Goal: Task Accomplishment & Management: Complete application form

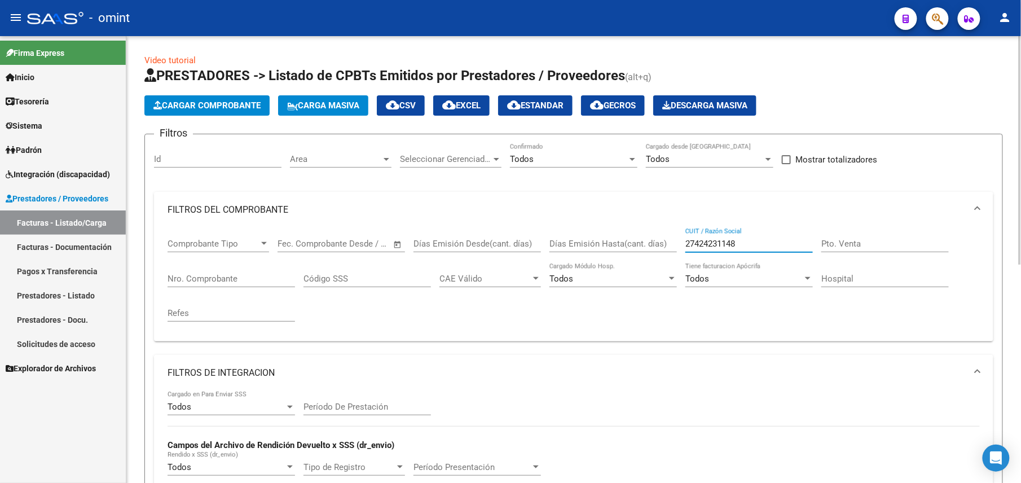
scroll to position [0, 1119]
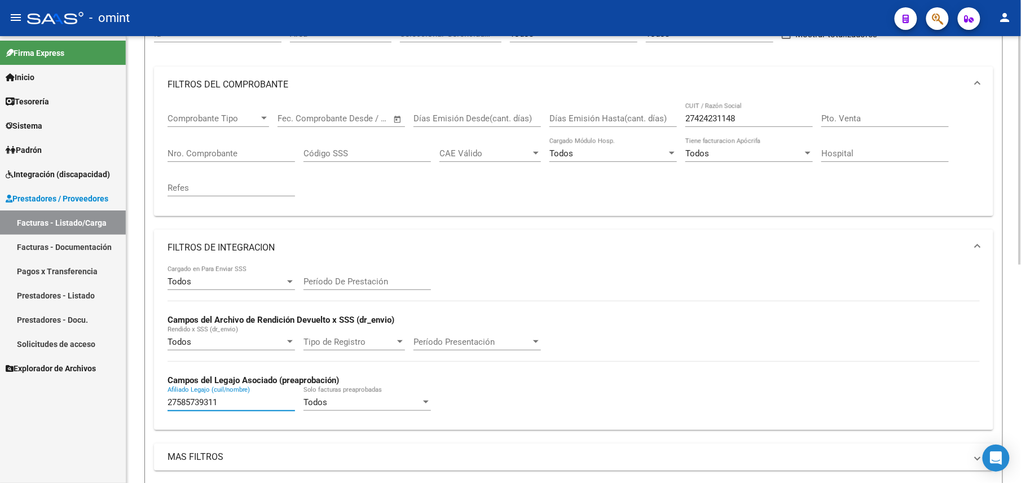
drag, startPoint x: 226, startPoint y: 402, endPoint x: 156, endPoint y: 395, distance: 70.9
click at [156, 395] on div "Todos Cargado en Para Enviar SSS Período De Prestación Campos del Archivo de Re…" at bounding box center [573, 348] width 839 height 164
drag, startPoint x: 752, startPoint y: 122, endPoint x: 668, endPoint y: 116, distance: 84.3
click at [669, 116] on div "Comprobante Tipo Comprobante Tipo Fecha inicio – Fecha fin Fec. Comprobante Des…" at bounding box center [574, 155] width 812 height 104
paste input "183066701"
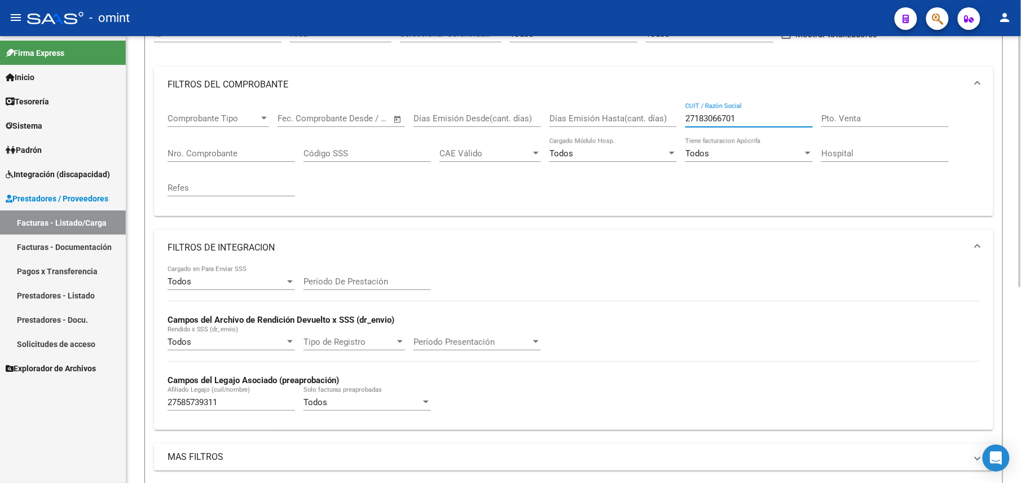
scroll to position [0, 0]
type input "27183066701"
click at [188, 407] on input "27585739311" at bounding box center [231, 402] width 127 height 10
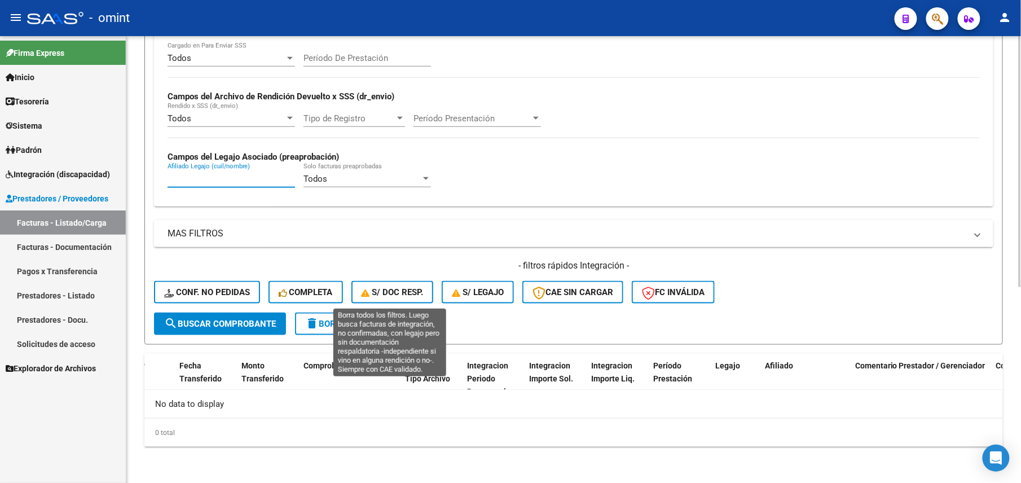
scroll to position [123, 0]
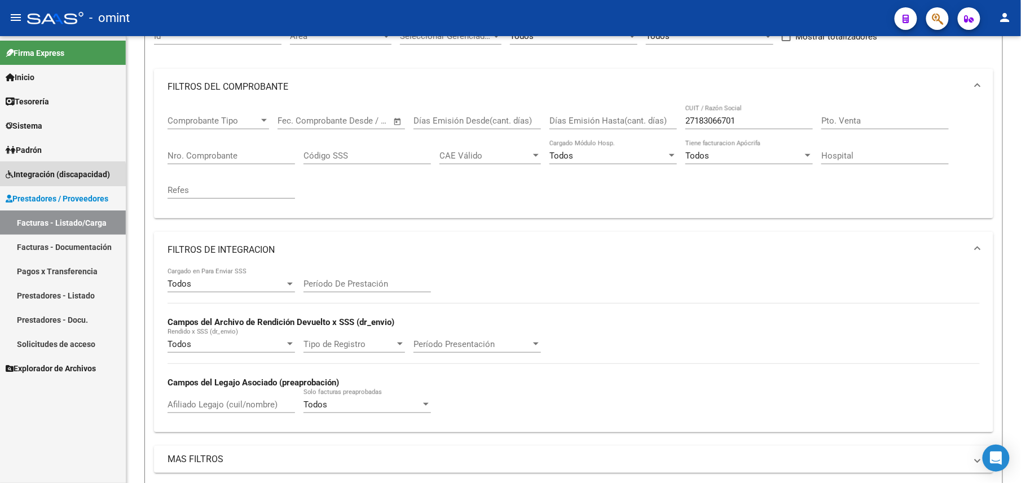
click at [55, 176] on span "Integración (discapacidad)" at bounding box center [58, 174] width 104 height 12
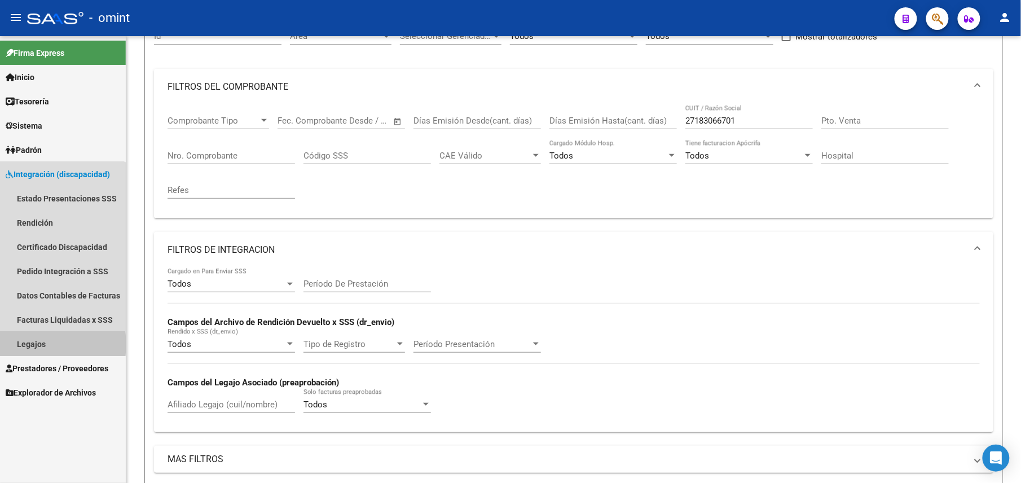
click at [47, 344] on link "Legajos" at bounding box center [63, 344] width 126 height 24
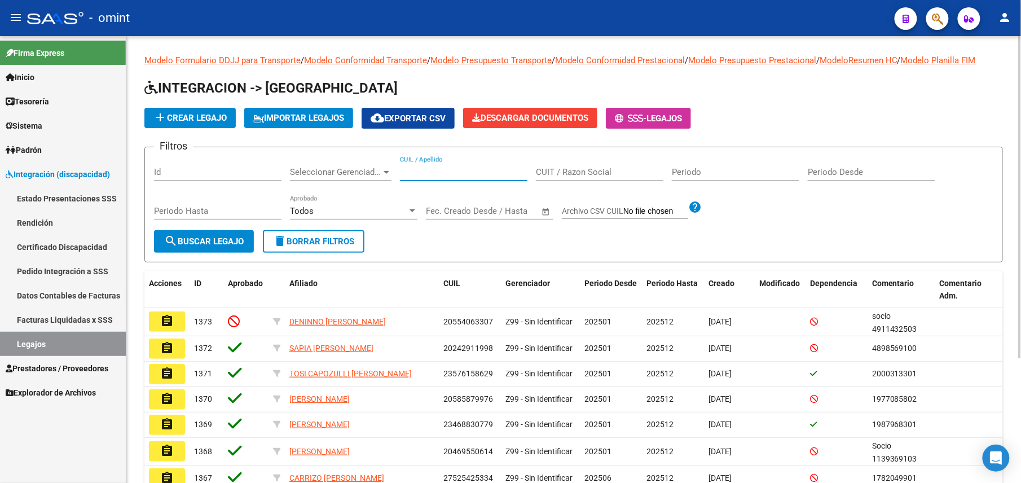
click at [440, 174] on input "CUIL / Apellido" at bounding box center [463, 172] width 127 height 10
paste input "27470718019"
type input "27470718019"
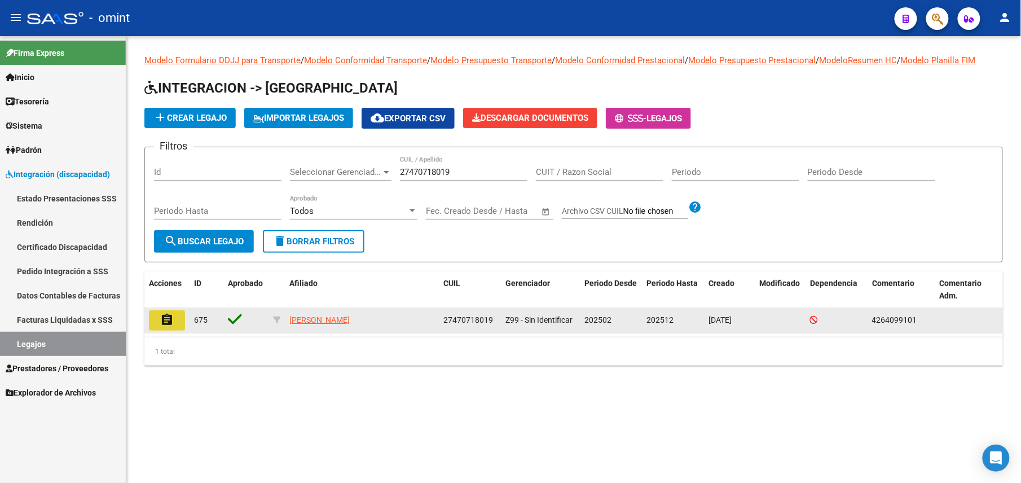
click at [168, 330] on button "assignment" at bounding box center [167, 320] width 36 height 20
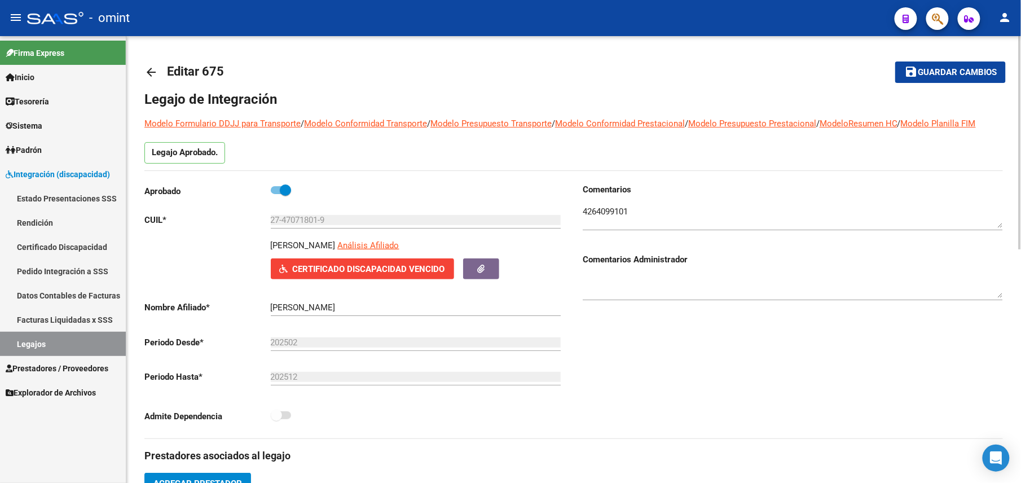
click at [592, 217] on textarea at bounding box center [793, 216] width 420 height 23
click at [56, 364] on span "Prestadores / Proveedores" at bounding box center [57, 368] width 103 height 12
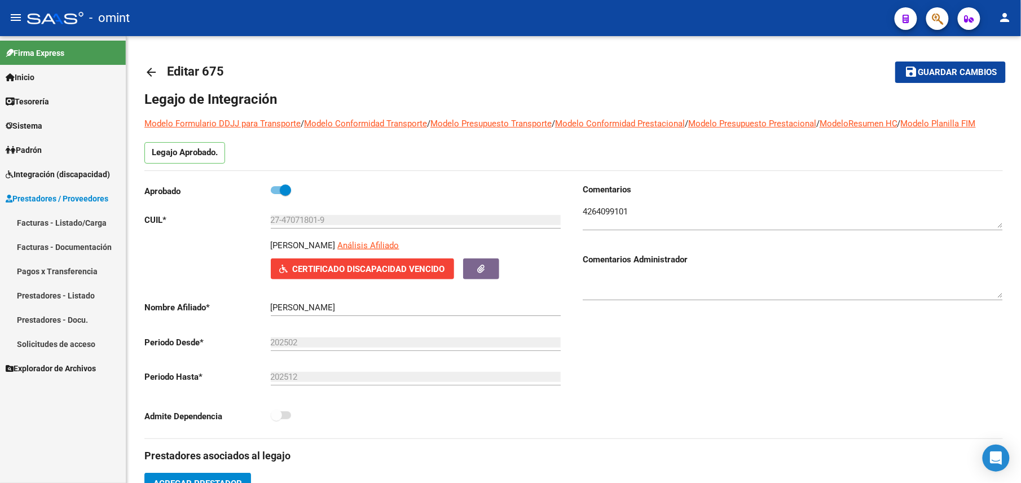
click at [71, 234] on link "Facturas - Listado/Carga" at bounding box center [63, 222] width 126 height 24
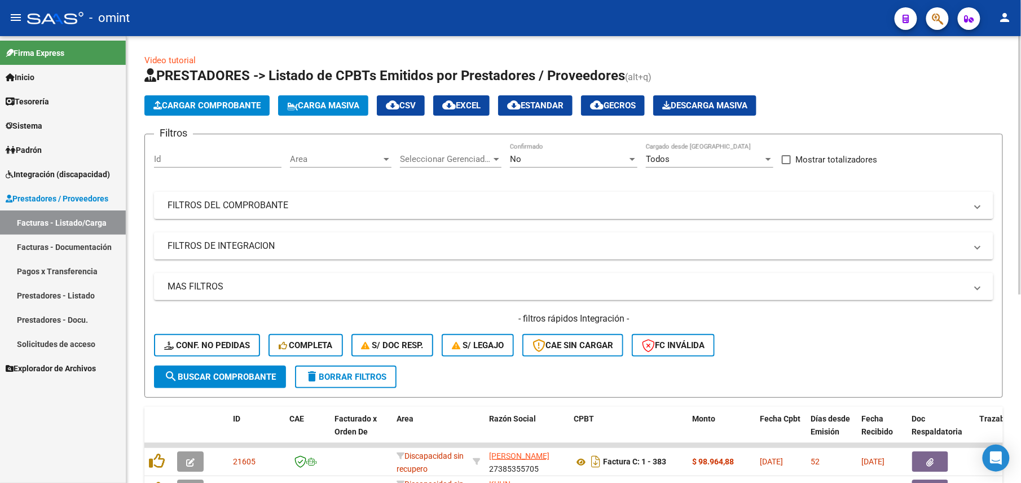
click at [532, 161] on div "No" at bounding box center [568, 159] width 117 height 10
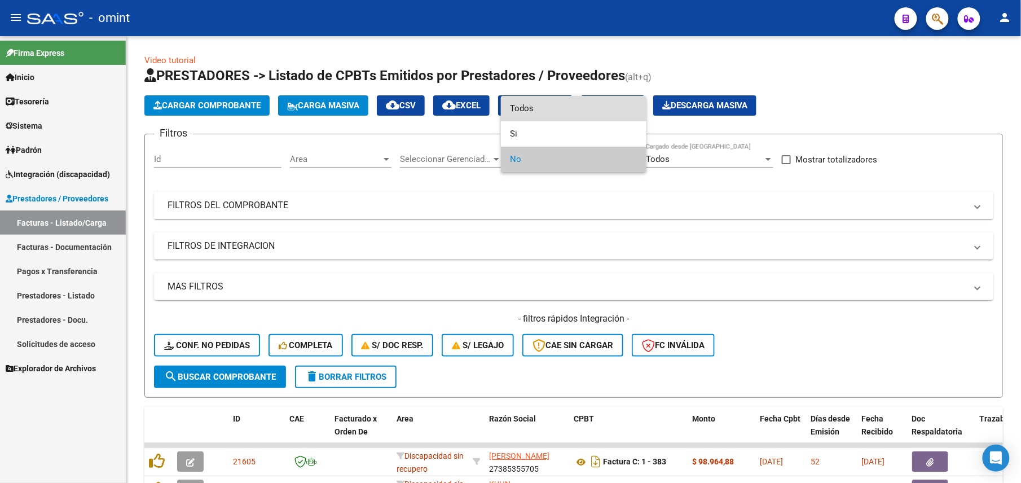
click at [571, 109] on span "Todos" at bounding box center [573, 108] width 127 height 25
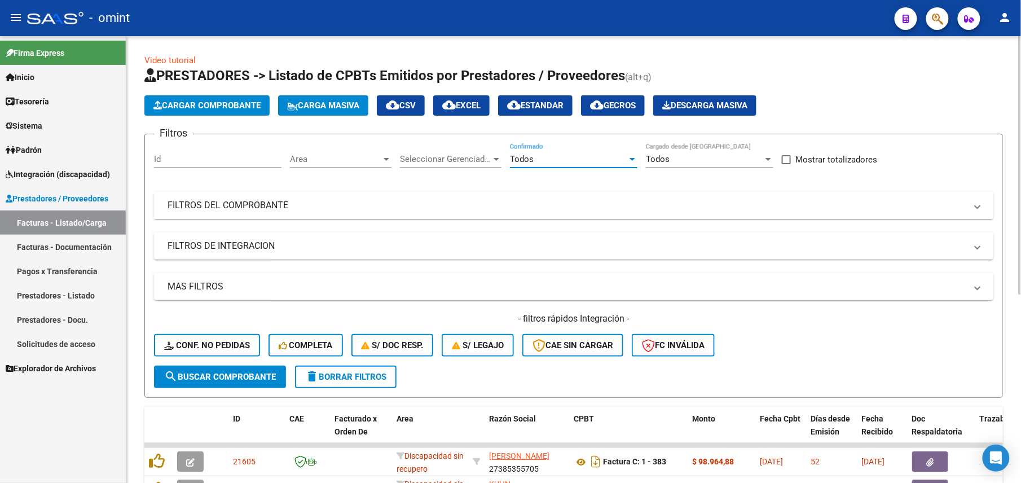
click at [514, 210] on mat-panel-title "FILTROS DEL COMPROBANTE" at bounding box center [567, 205] width 799 height 12
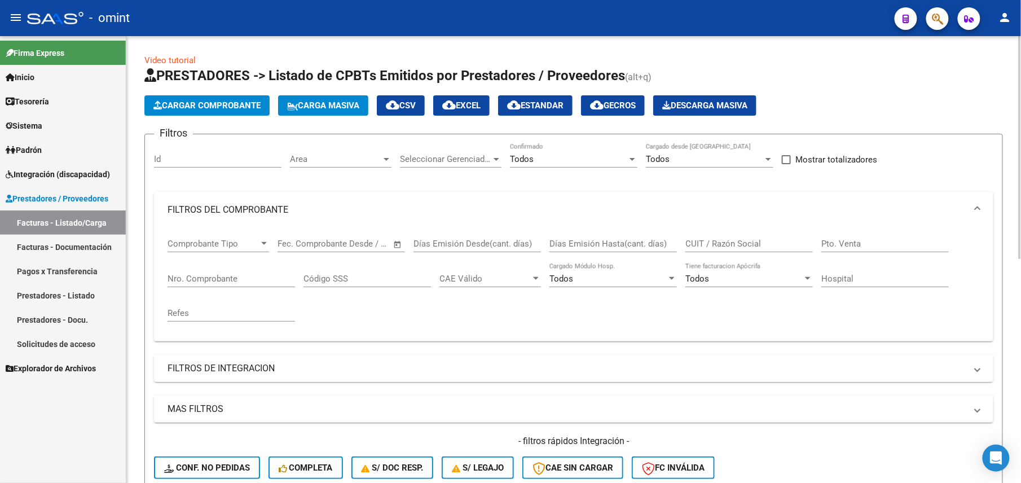
click at [324, 375] on mat-panel-title "FILTROS DE INTEGRACION" at bounding box center [567, 368] width 799 height 12
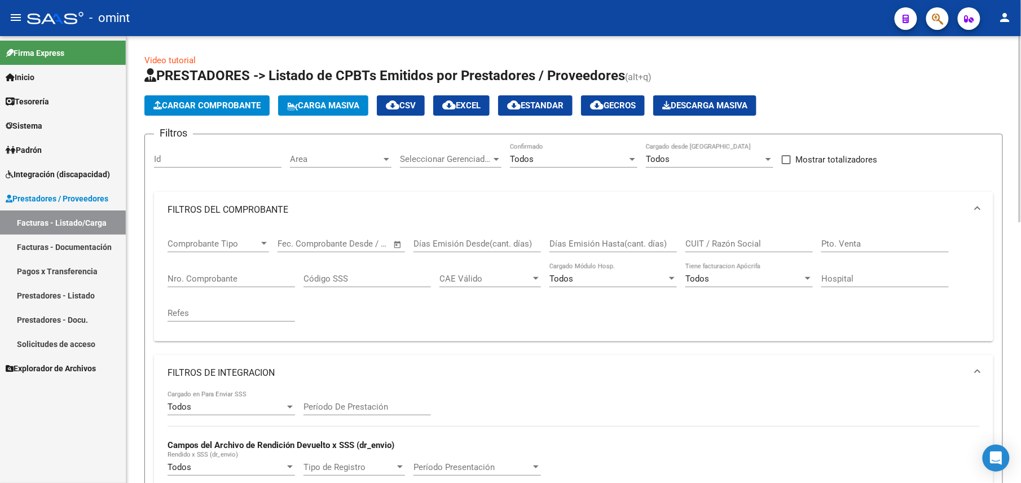
scroll to position [75, 0]
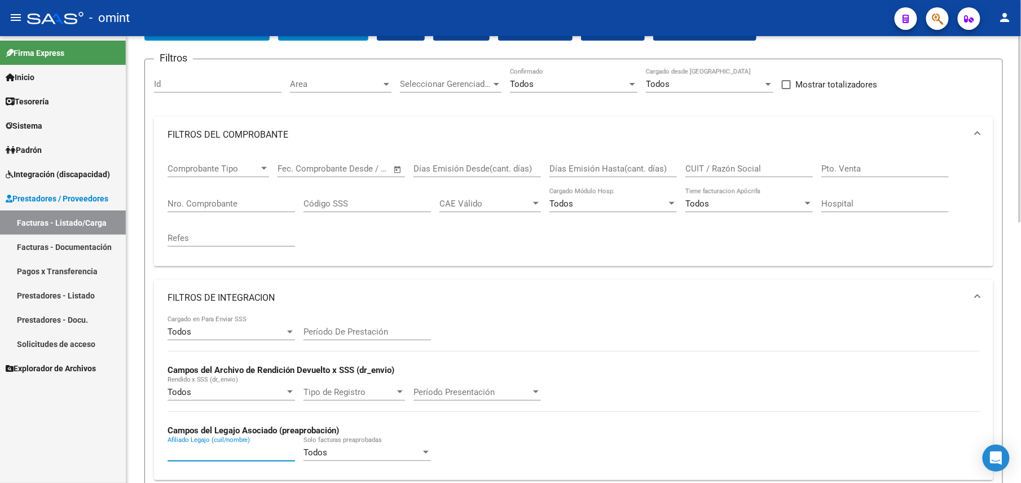
click at [209, 450] on input "Afiliado Legajo (cuil/nombre)" at bounding box center [231, 452] width 127 height 10
paste input "27-58573931-1"
type input "27585739311"
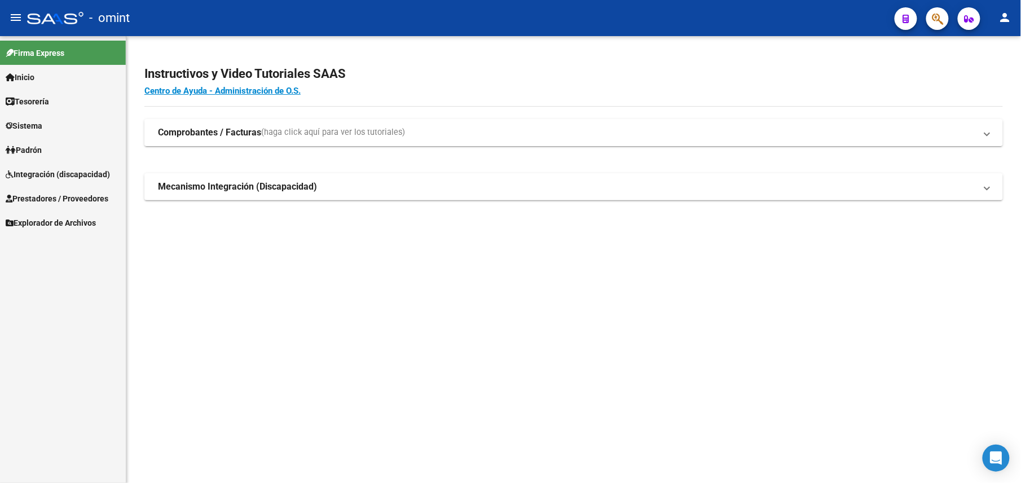
click at [44, 200] on span "Prestadores / Proveedores" at bounding box center [57, 198] width 103 height 12
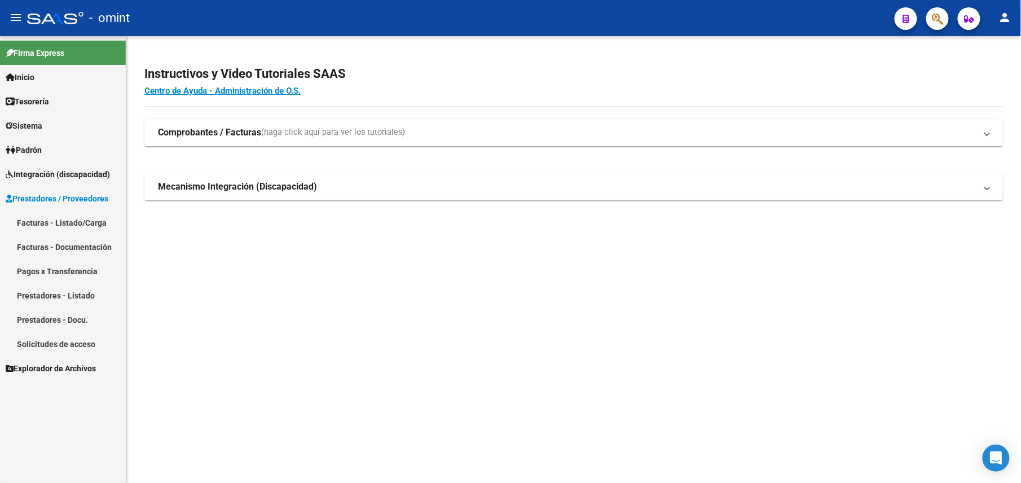
click at [74, 175] on span "Integración (discapacidad)" at bounding box center [58, 174] width 104 height 12
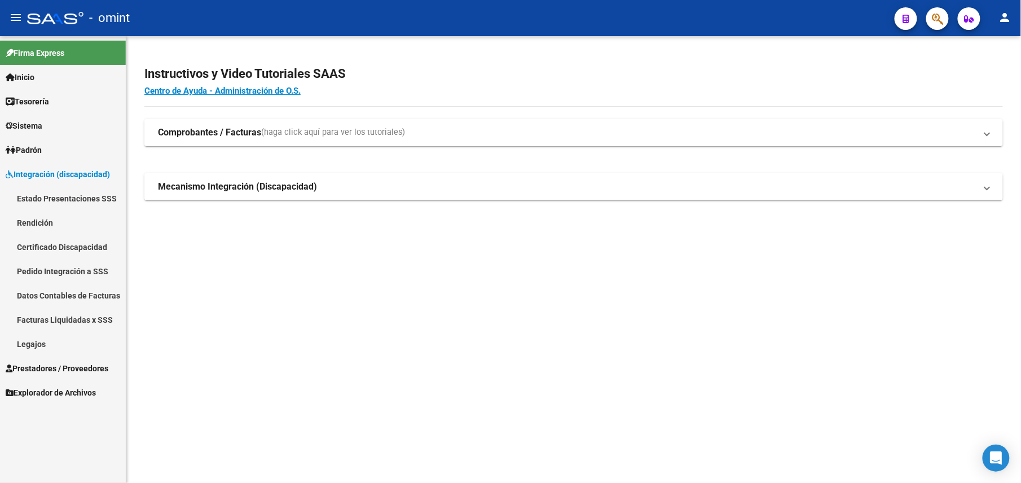
click at [82, 325] on link "Facturas Liquidadas x SSS" at bounding box center [63, 319] width 126 height 24
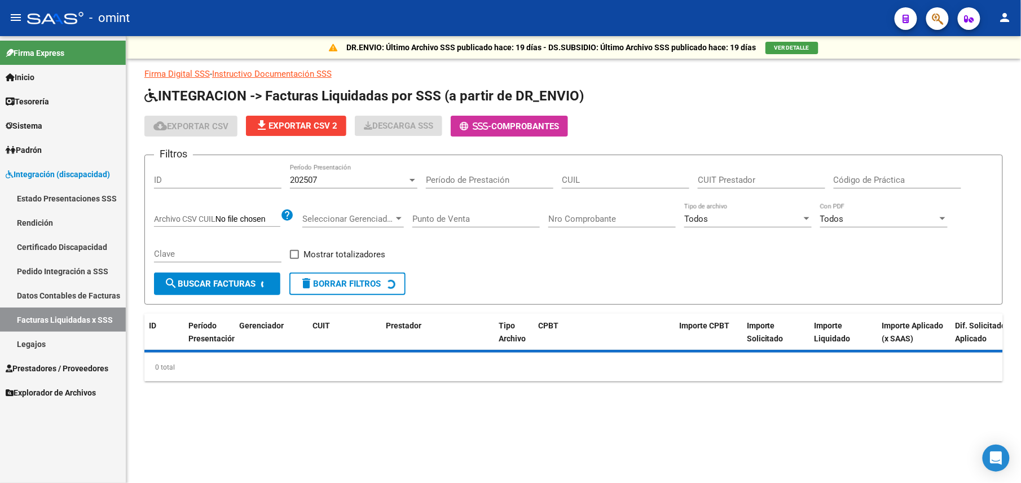
click at [373, 183] on div "202507" at bounding box center [348, 180] width 117 height 10
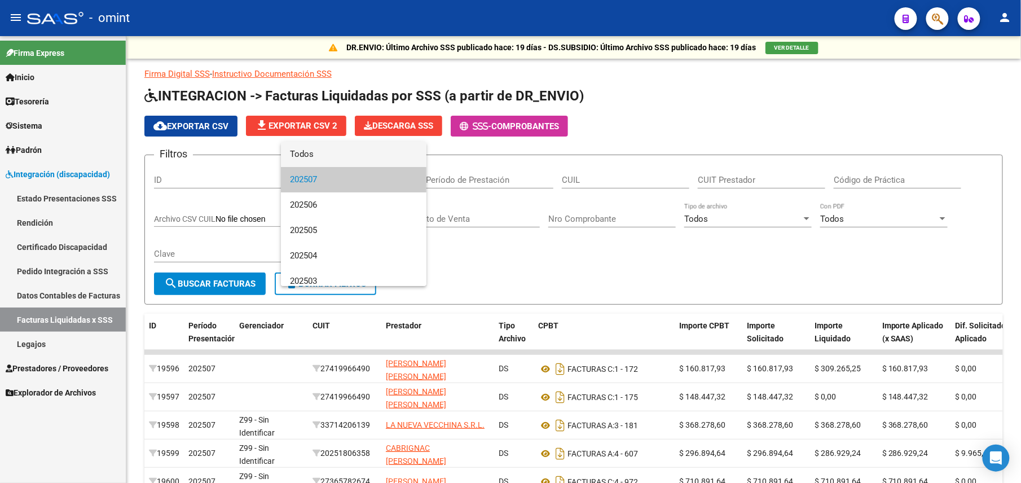
click at [346, 152] on span "Todos" at bounding box center [353, 154] width 127 height 25
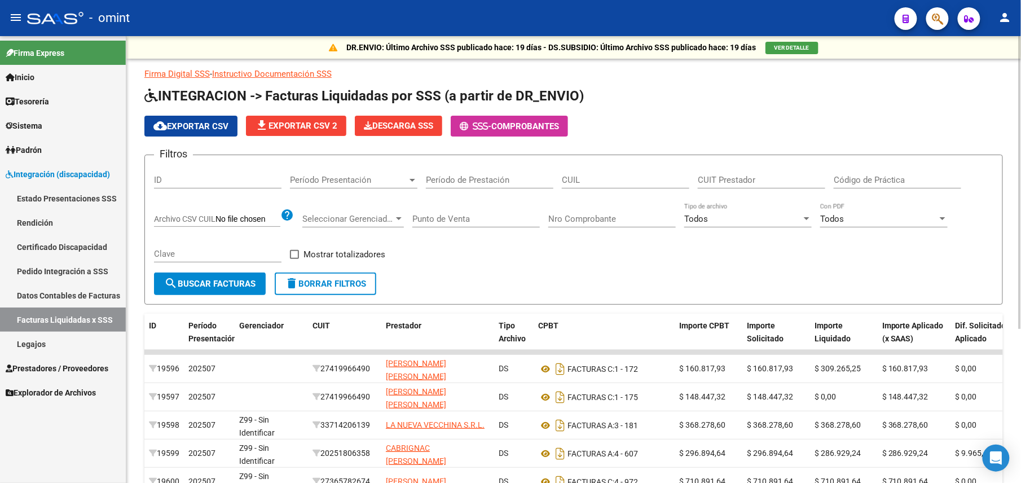
click at [754, 188] on div "CUIT Prestador" at bounding box center [761, 181] width 127 height 35
click at [754, 183] on input "CUIT Prestador" at bounding box center [761, 180] width 127 height 10
paste input "27-18306670-1"
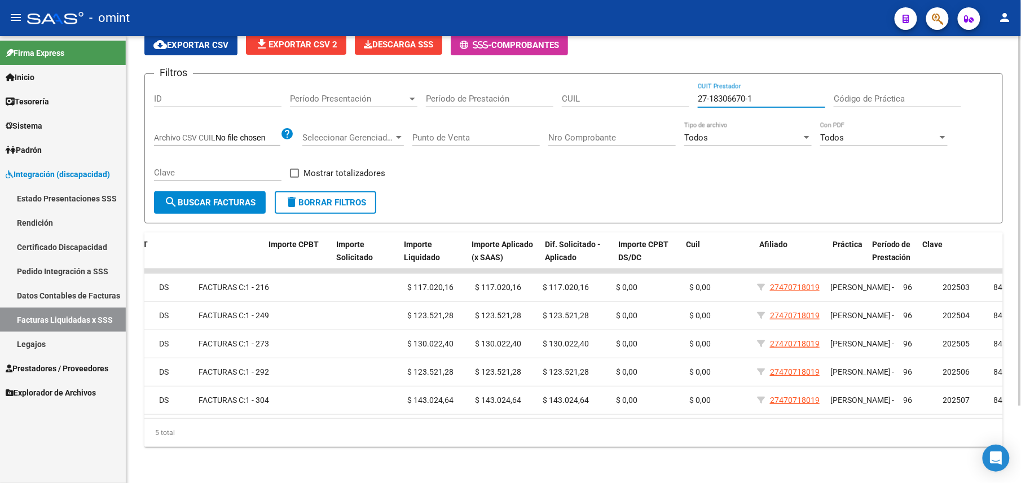
scroll to position [0, 411]
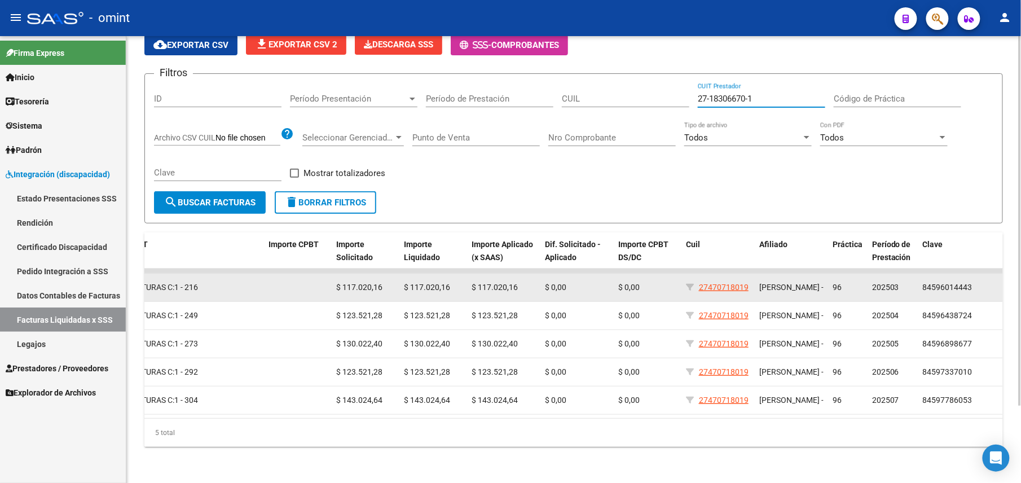
type input "27-18306670-1"
drag, startPoint x: 750, startPoint y: 272, endPoint x: 702, endPoint y: 278, distance: 48.3
click at [702, 278] on datatable-body-cell "27470718019" at bounding box center [717, 288] width 73 height 28
drag, startPoint x: 702, startPoint y: 278, endPoint x: 711, endPoint y: 272, distance: 10.6
copy span "27470718019"
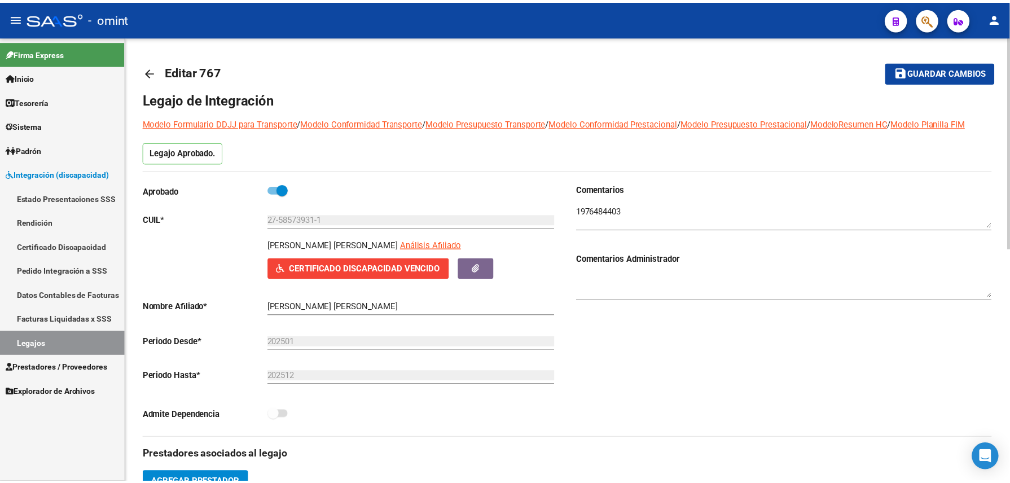
scroll to position [109, 0]
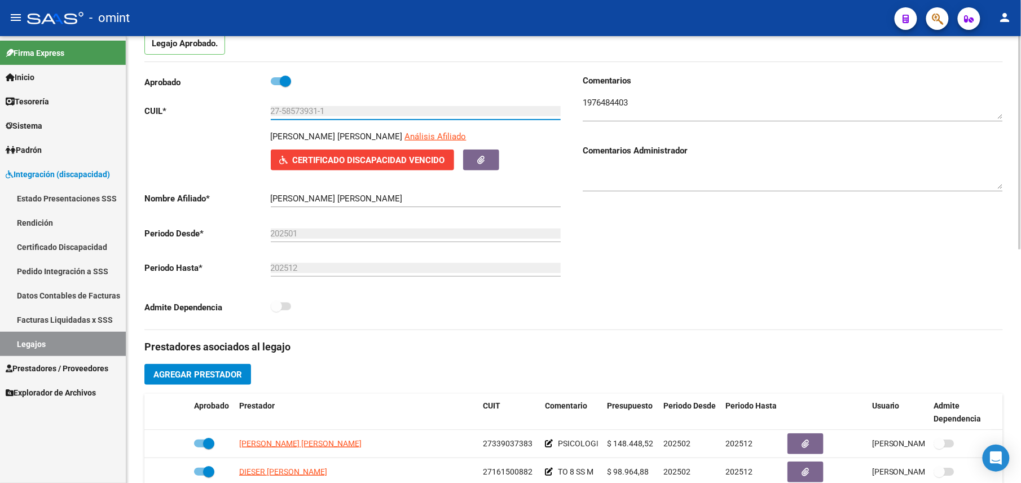
drag, startPoint x: 332, startPoint y: 115, endPoint x: 260, endPoint y: 117, distance: 72.2
click at [260, 116] on app-form-text-field "CUIL * 27-58573931-1 Ingresar CUIL" at bounding box center [352, 111] width 416 height 10
drag, startPoint x: 260, startPoint y: 117, endPoint x: 300, endPoint y: 111, distance: 40.5
click at [204, 380] on span "Agregar Prestador" at bounding box center [197, 374] width 89 height 10
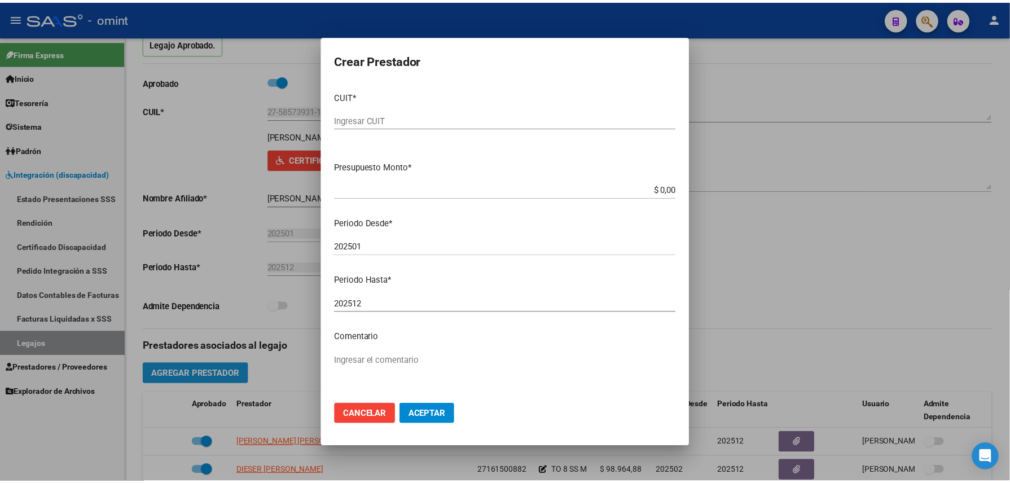
scroll to position [121, 0]
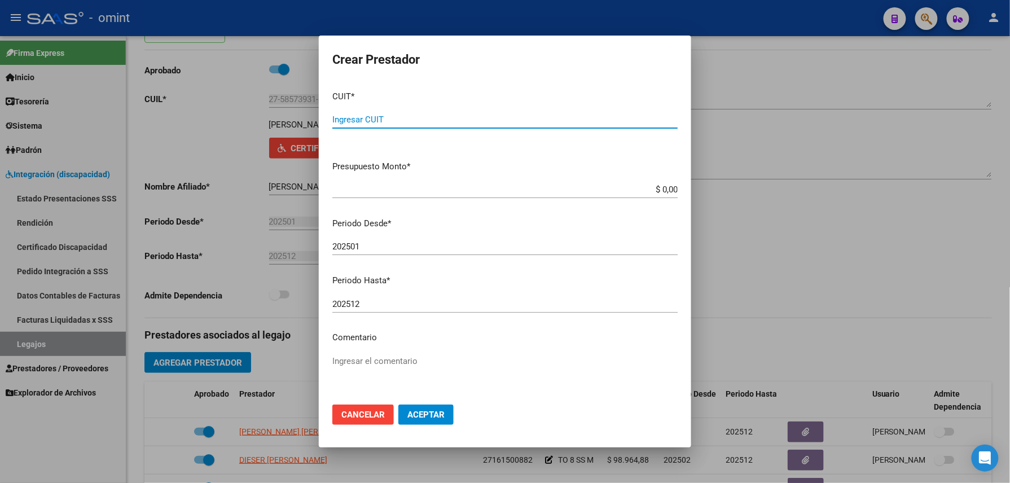
click at [411, 116] on input "Ingresar CUIT" at bounding box center [504, 120] width 345 height 10
paste input "27-21749450-3"
type input "27-21749450-3"
click at [474, 136] on div "27-21749450-3 Ingresar CUIT" at bounding box center [504, 125] width 345 height 28
drag, startPoint x: 540, startPoint y: 172, endPoint x: 544, endPoint y: 178, distance: 7.4
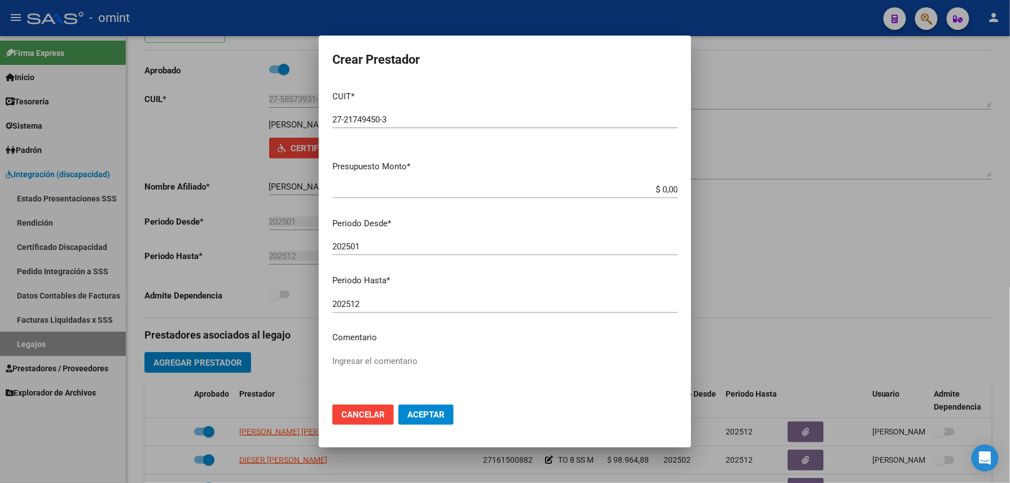
click at [542, 174] on mat-dialog-content "CUIT * 27-21749450-3 Ingresar CUIT ARCA Padrón Presupuesto Monto * $ 0,00 Ingre…" at bounding box center [505, 239] width 372 height 314
click at [547, 188] on input "$ 0,00" at bounding box center [504, 189] width 345 height 10
click at [379, 239] on div "202501 Ingresar el periodo" at bounding box center [504, 246] width 345 height 17
click at [378, 244] on input "202501" at bounding box center [504, 246] width 345 height 10
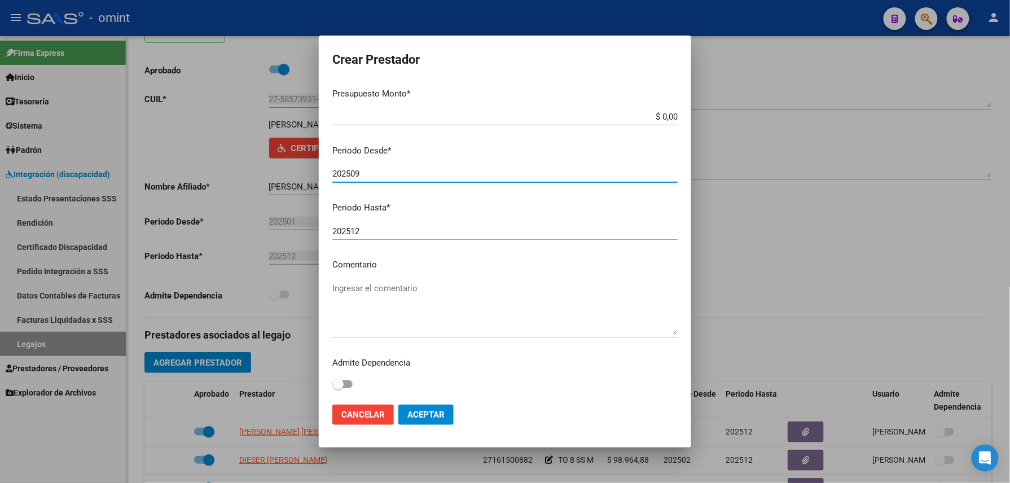
type input "202509"
click at [368, 294] on textarea "Ingresar el comentario" at bounding box center [504, 308] width 345 height 53
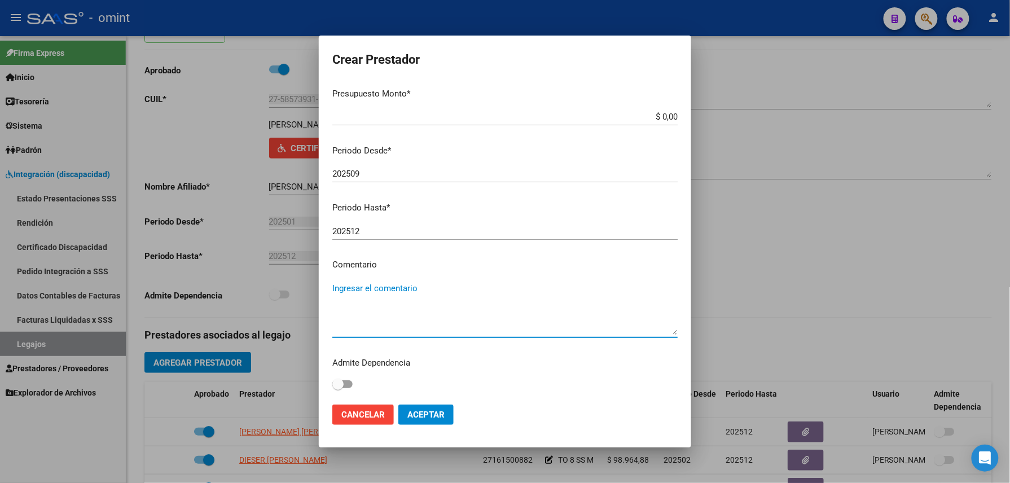
paste textarea "Fonoaudiología"
type textarea "Fonoaudiología 12 ses mensuales"
click at [409, 410] on span "Aceptar" at bounding box center [425, 415] width 37 height 10
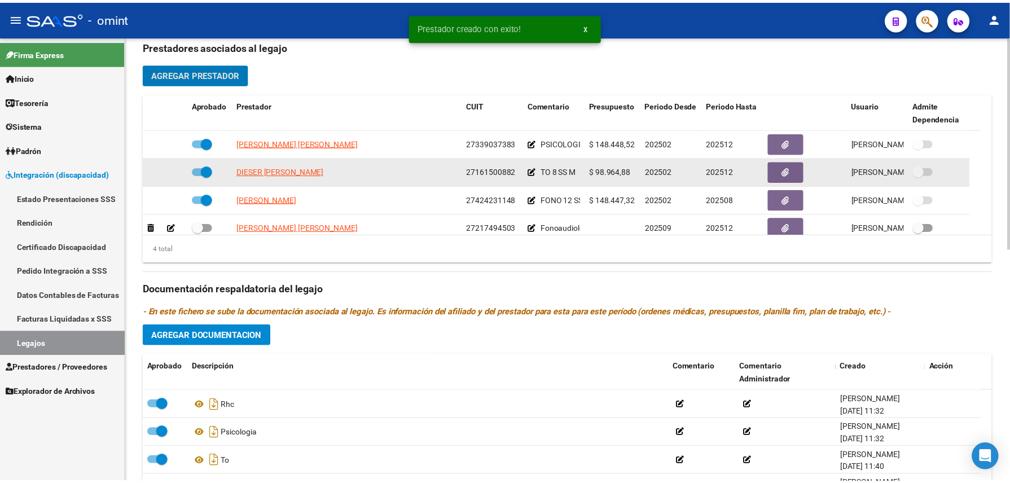
scroll to position [12, 0]
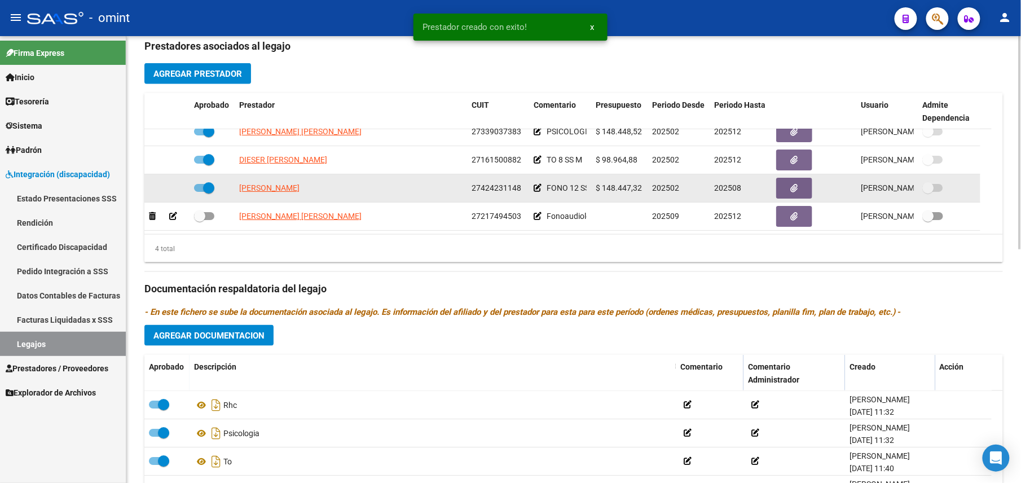
drag, startPoint x: 596, startPoint y: 186, endPoint x: 644, endPoint y: 185, distance: 48.0
click at [644, 185] on datatable-body-cell "$ 148.447,32" at bounding box center [619, 188] width 56 height 28
drag, startPoint x: 644, startPoint y: 185, endPoint x: 634, endPoint y: 191, distance: 11.1
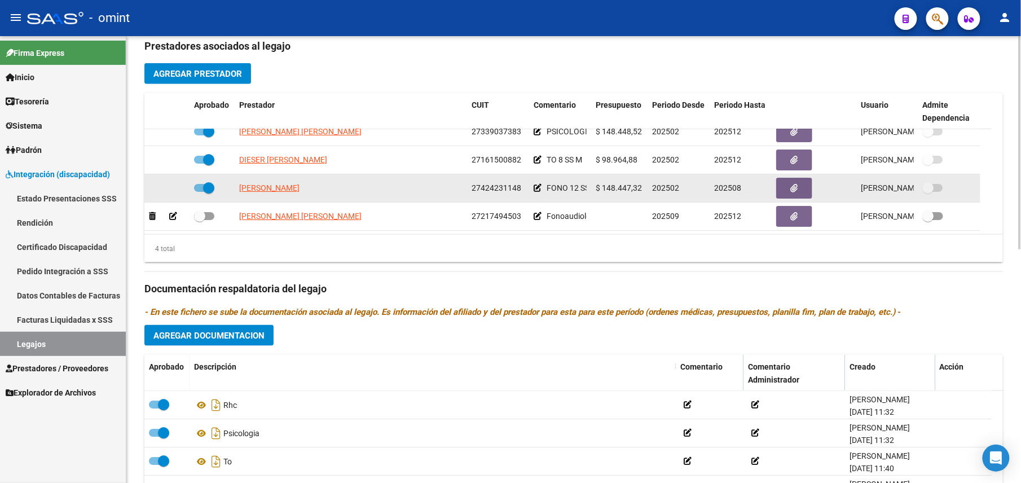
copy span "$ 148.447,32"
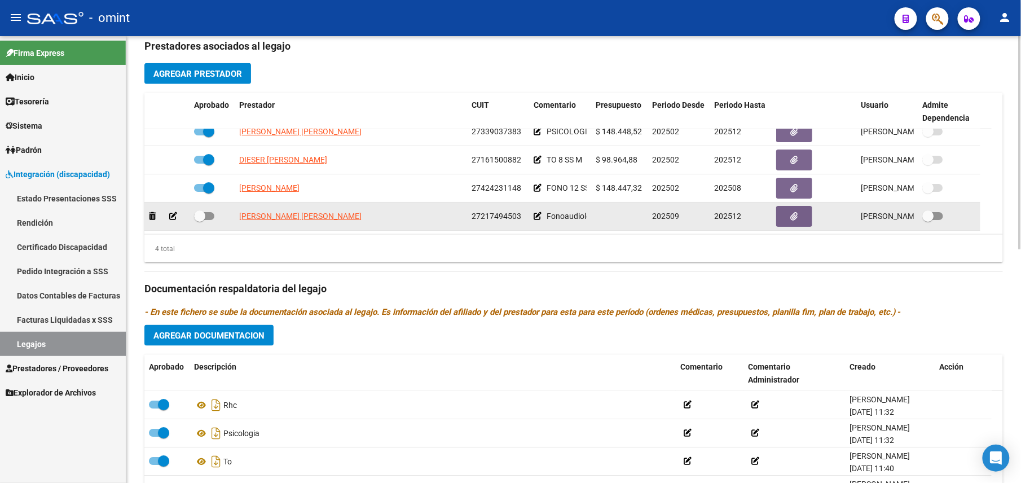
click at [174, 218] on icon at bounding box center [173, 216] width 8 height 8
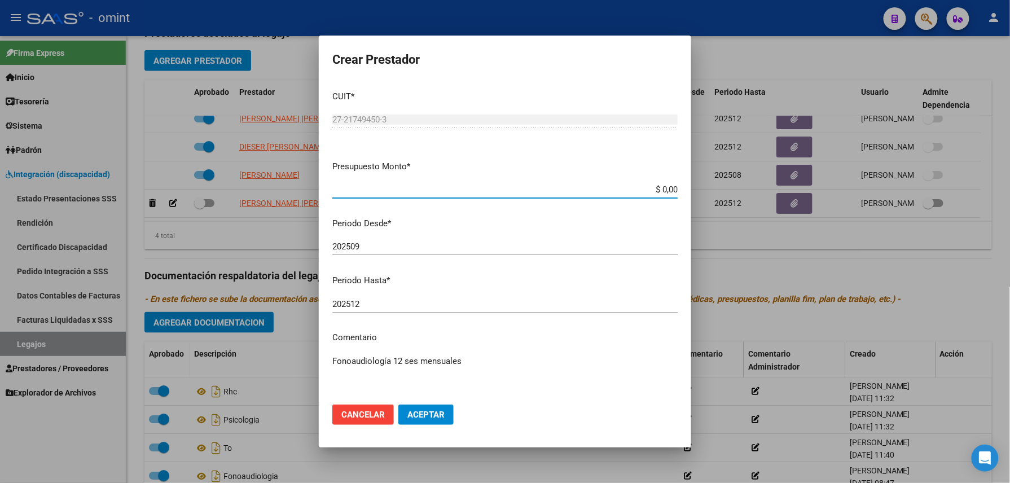
drag, startPoint x: 632, startPoint y: 186, endPoint x: 729, endPoint y: 191, distance: 97.7
click at [729, 191] on div "Crear Prestador CUIT * 27-21749450-3 Ingresar CUIT ARCA Padrón Presupuesto Mont…" at bounding box center [505, 241] width 1010 height 483
paste input "148.447,32"
type input "$ 148.447,32"
click at [432, 413] on span "Aceptar" at bounding box center [425, 415] width 37 height 10
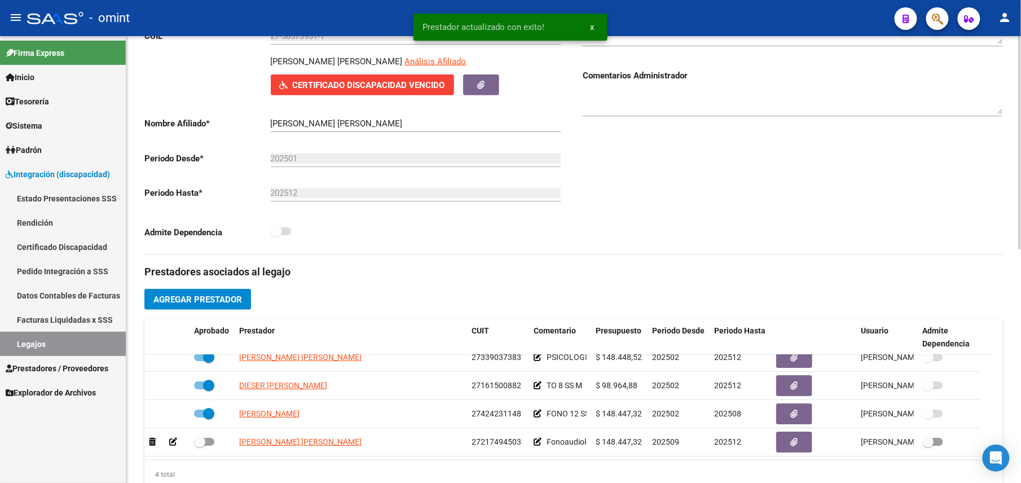
scroll to position [0, 0]
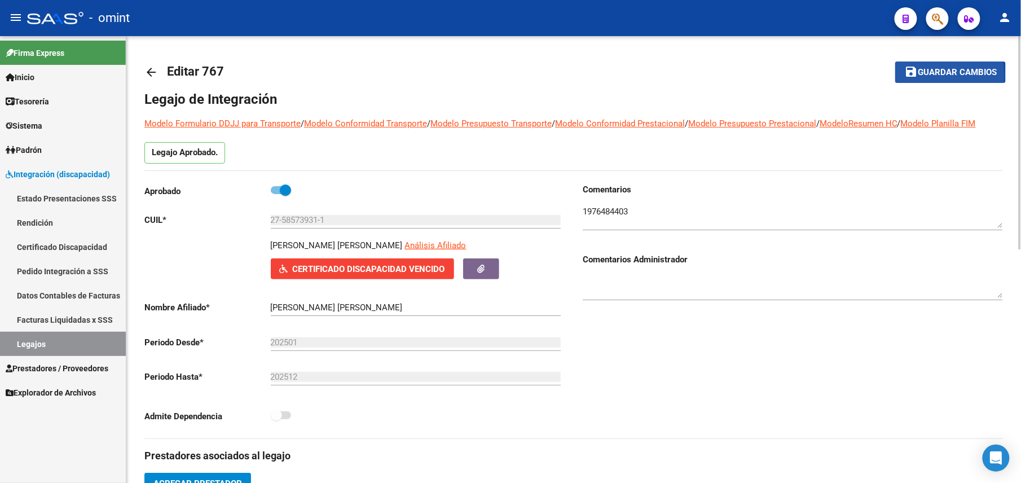
click at [907, 76] on mat-icon "save" at bounding box center [911, 72] width 14 height 14
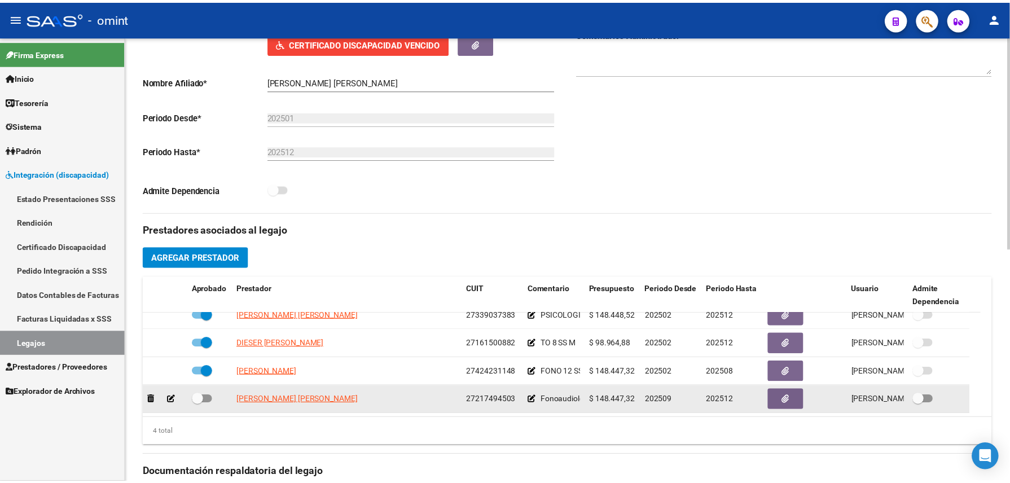
scroll to position [301, 0]
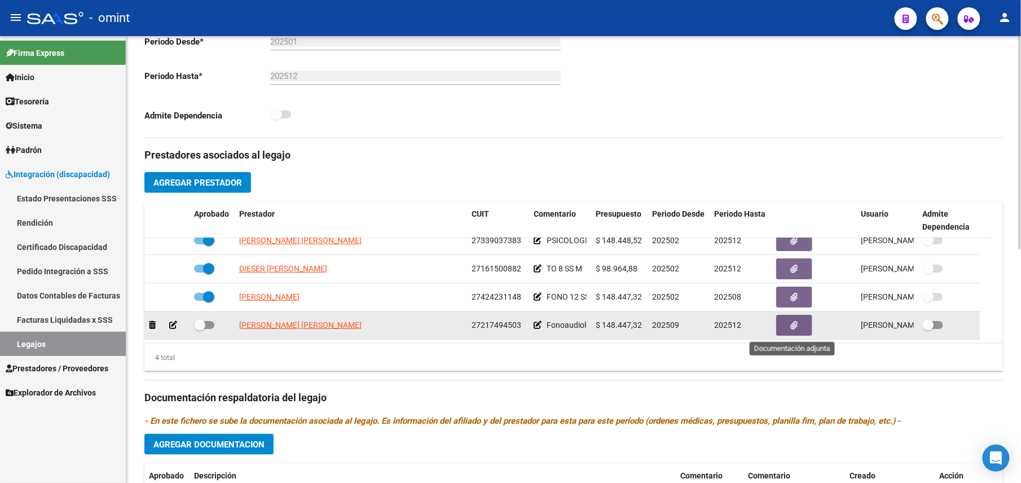
click at [799, 328] on button "button" at bounding box center [794, 325] width 36 height 21
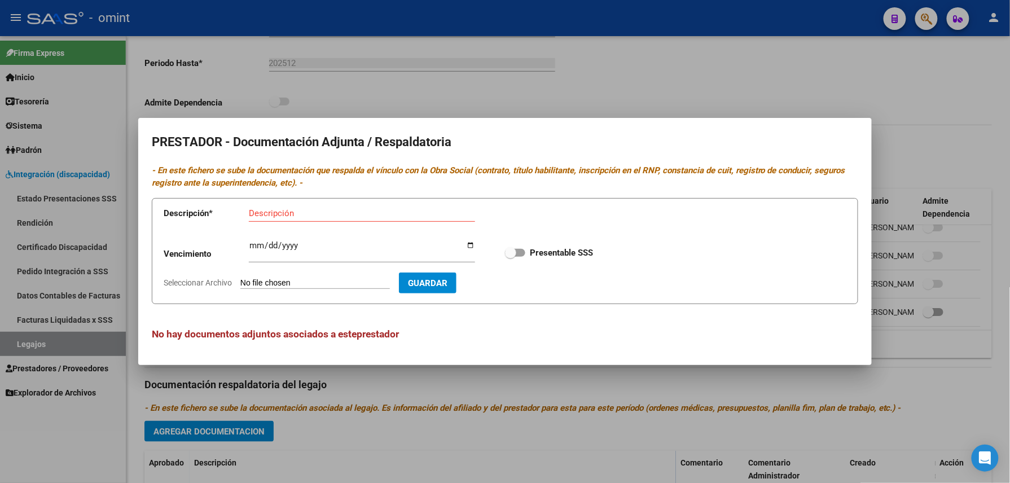
click at [758, 391] on div at bounding box center [505, 241] width 1010 height 483
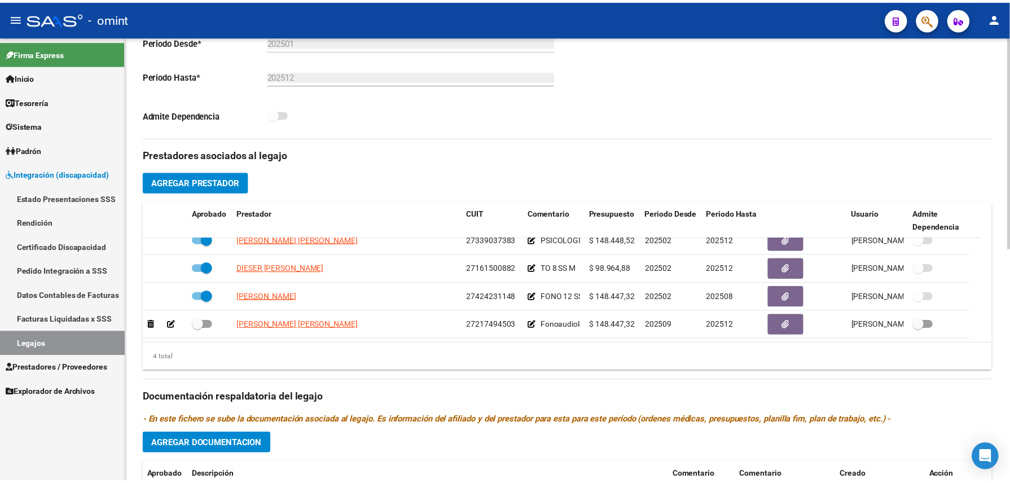
scroll to position [490, 0]
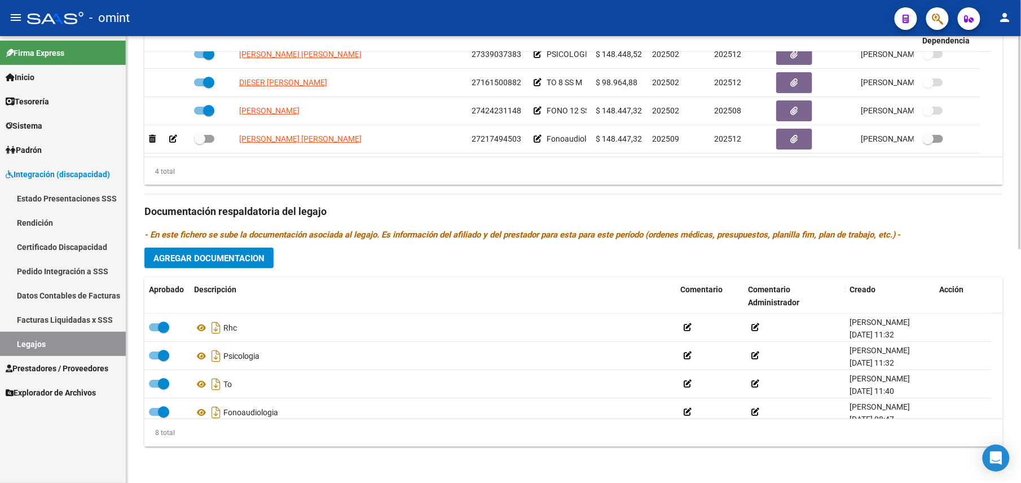
click at [206, 262] on span "Agregar Documentacion" at bounding box center [208, 258] width 111 height 10
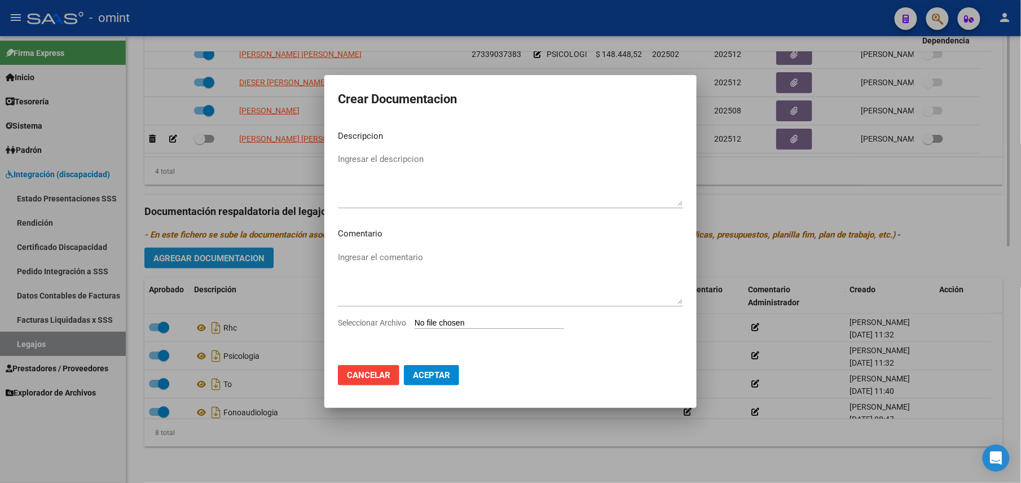
scroll to position [501, 0]
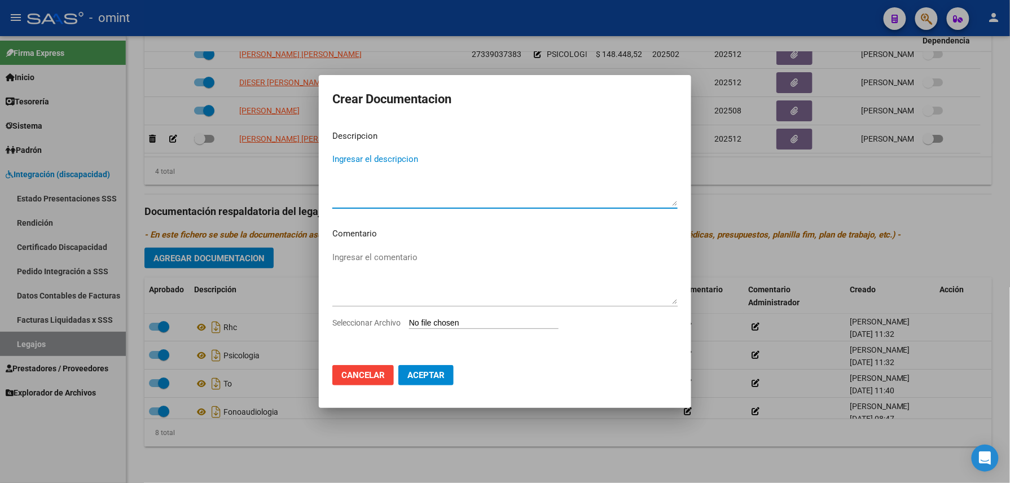
click at [278, 240] on div at bounding box center [505, 241] width 1010 height 483
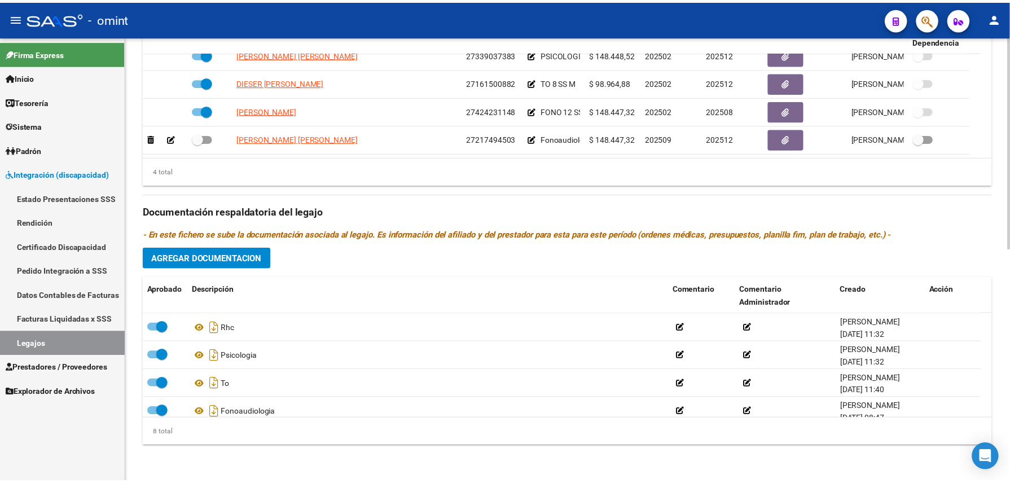
scroll to position [490, 0]
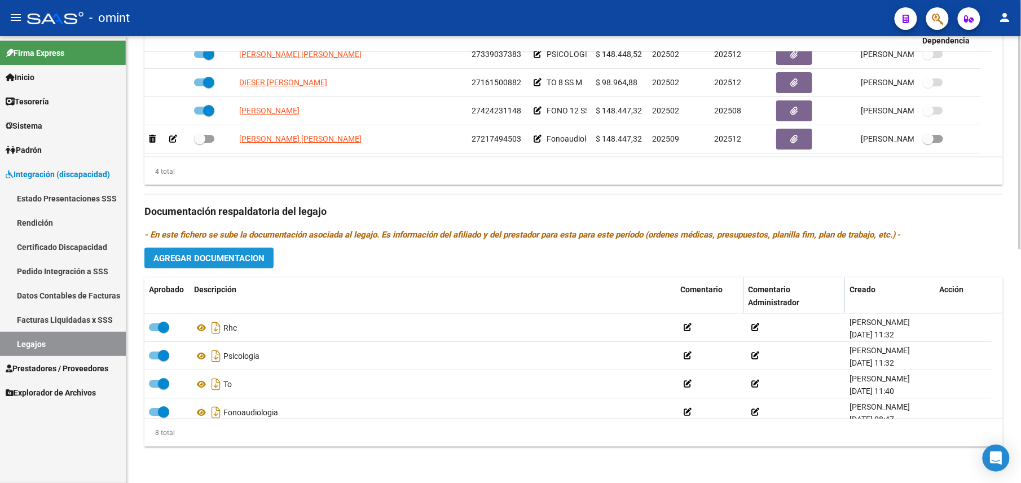
click at [235, 251] on button "Agregar Documentacion" at bounding box center [208, 258] width 129 height 21
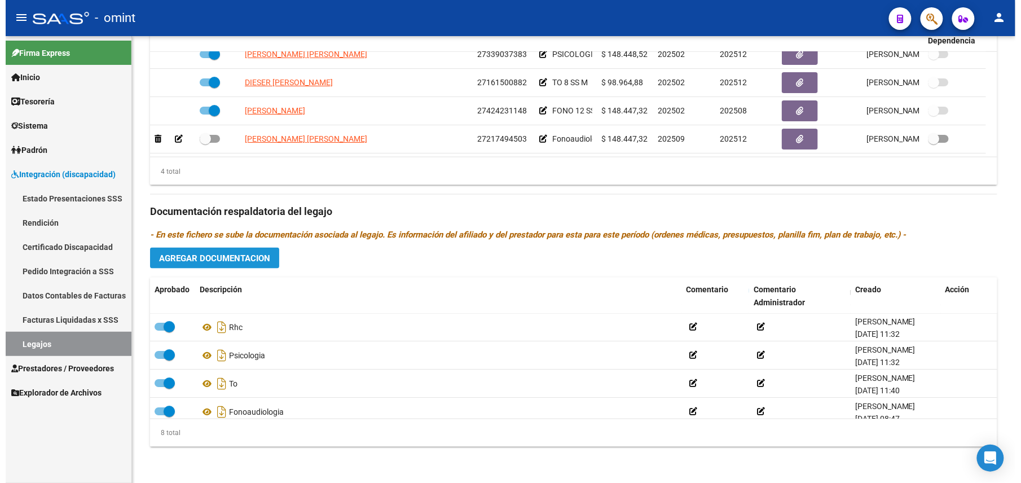
scroll to position [501, 0]
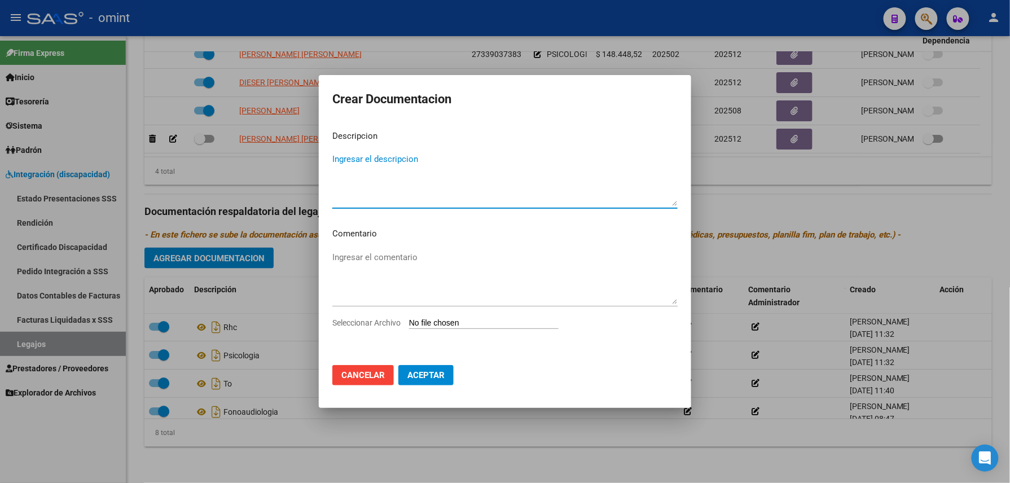
click at [384, 161] on textarea "Ingresar el descripcion" at bounding box center [504, 179] width 345 height 53
type textarea "Fonoaudiología"
click at [441, 256] on textarea "Ingresar el comentario" at bounding box center [504, 277] width 345 height 53
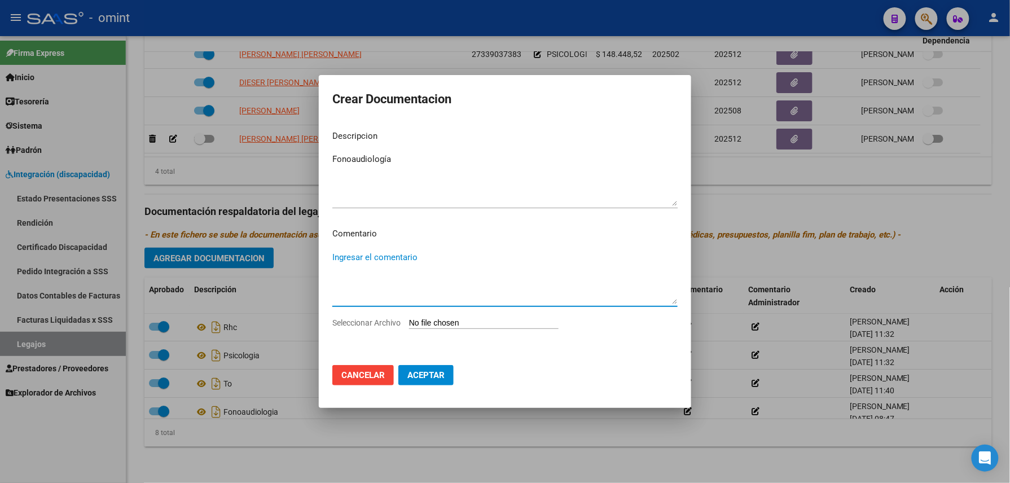
type textarea "("
type textarea "n"
click at [490, 324] on input "Seleccionar Archivo" at bounding box center [483, 323] width 149 height 11
type input "C:\fakepath\pdf24_merged.pdf"
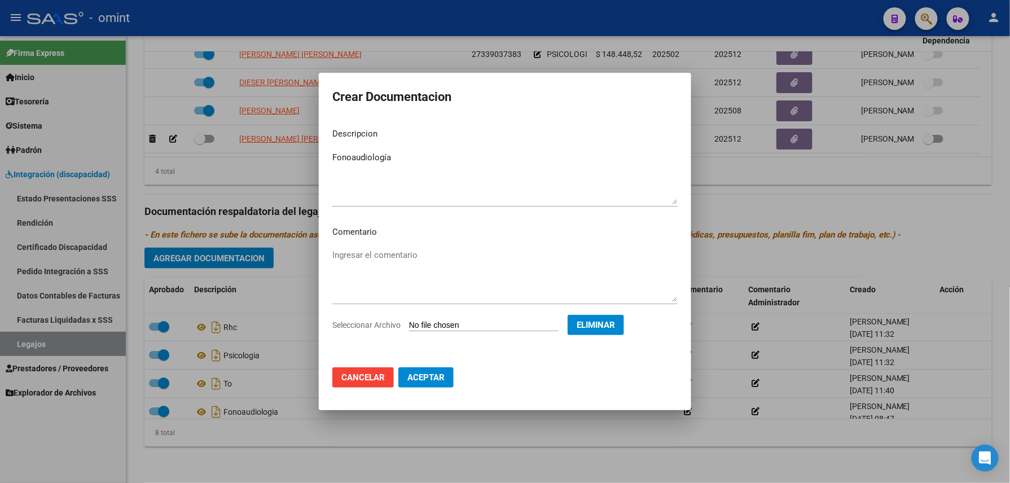
click at [429, 380] on span "Aceptar" at bounding box center [425, 377] width 37 height 10
checkbox input "false"
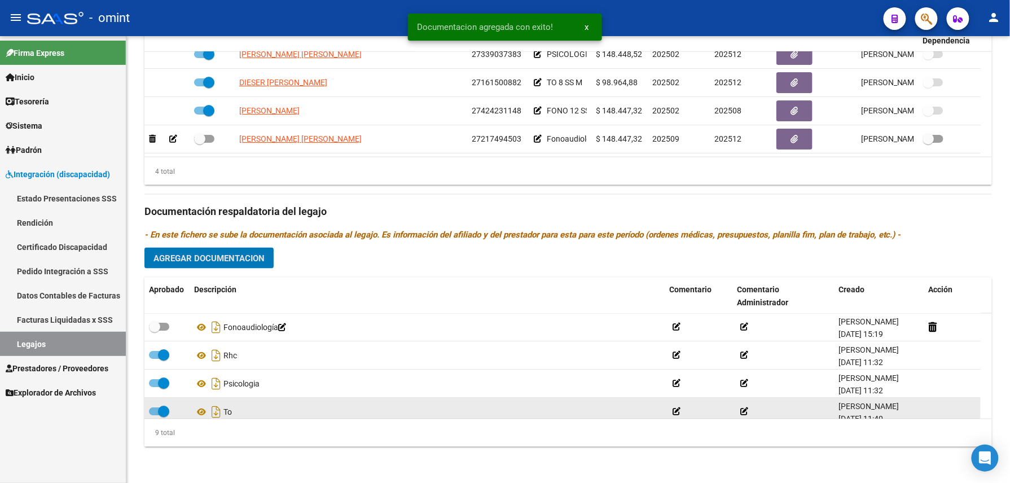
scroll to position [490, 0]
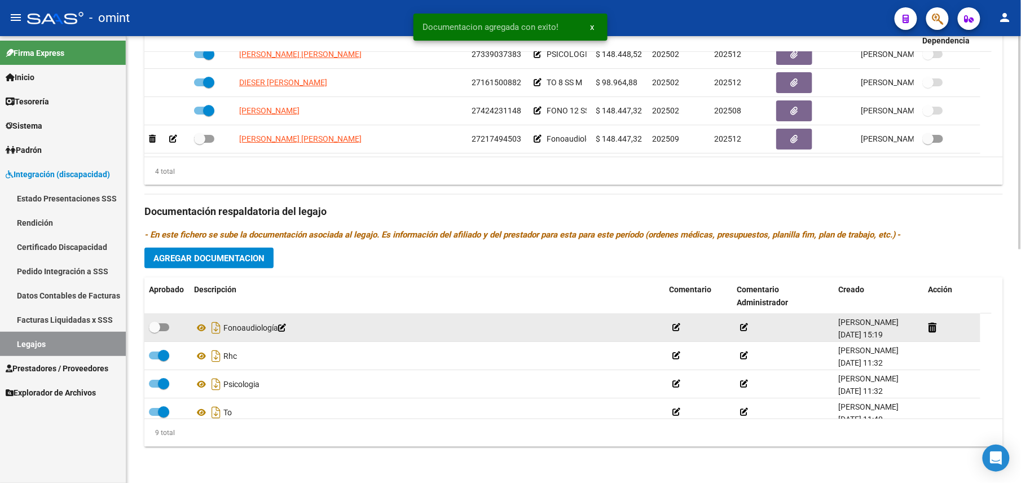
click at [745, 328] on icon at bounding box center [744, 327] width 8 height 8
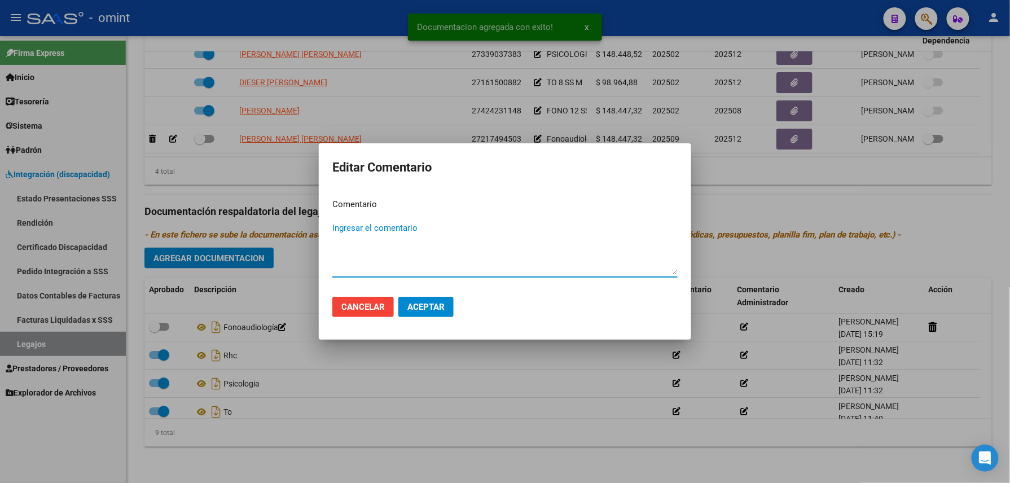
click at [499, 239] on textarea "Ingresar el comentario" at bounding box center [504, 248] width 345 height 53
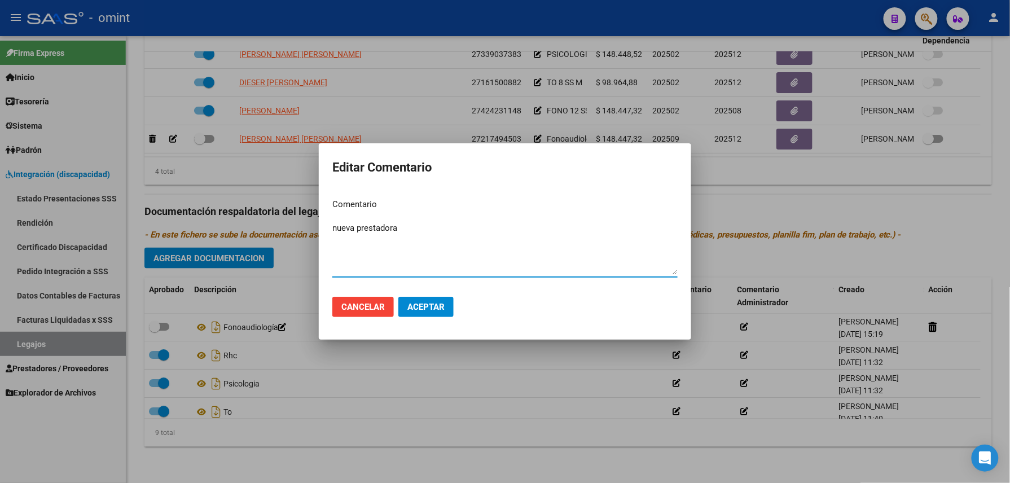
type textarea "nueva prestadora"
click at [440, 303] on span "Aceptar" at bounding box center [425, 307] width 37 height 10
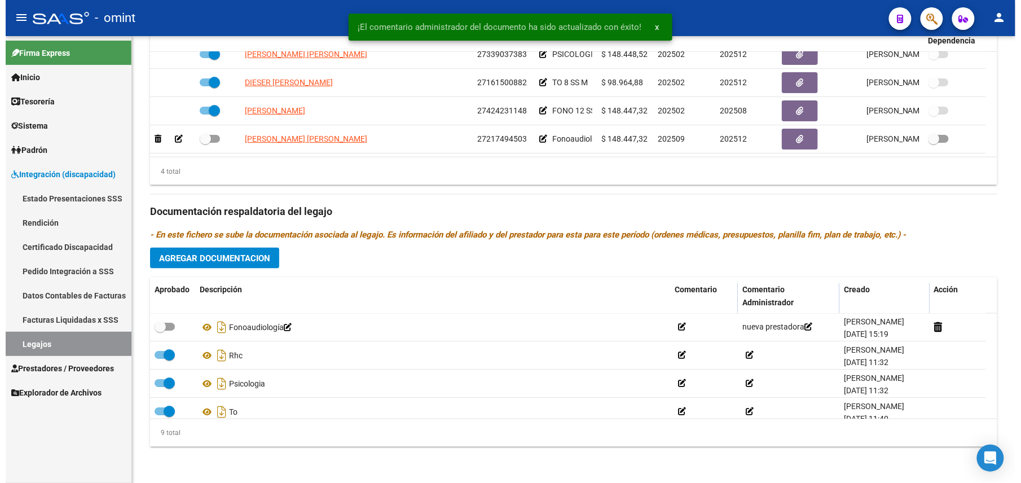
scroll to position [490, 0]
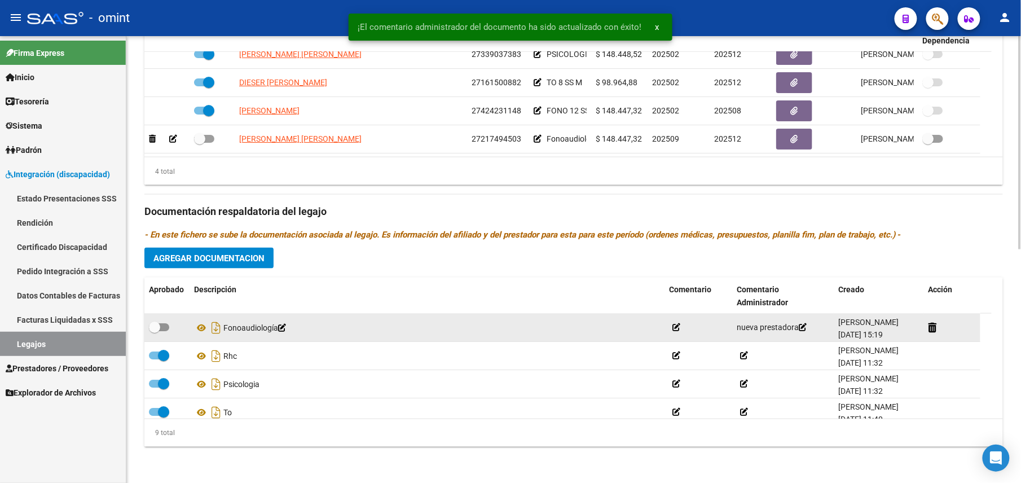
click at [161, 325] on span at bounding box center [159, 327] width 20 height 8
click at [155, 331] on input "checkbox" at bounding box center [154, 331] width 1 height 1
checkbox input "true"
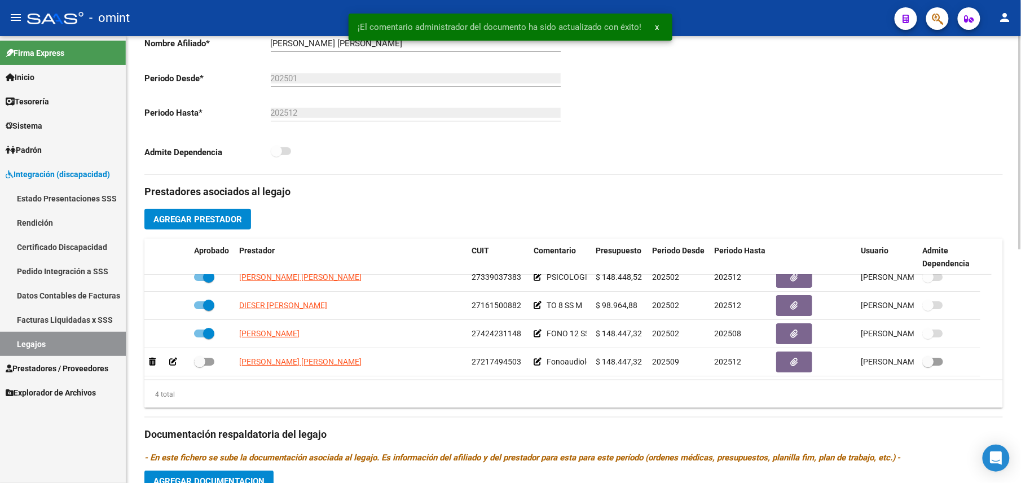
scroll to position [0, 0]
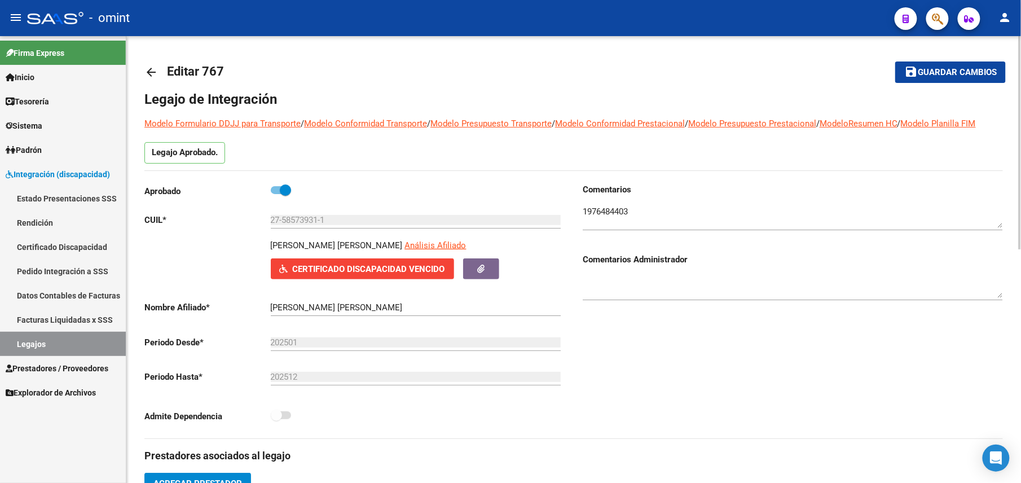
click at [917, 74] on mat-icon "save" at bounding box center [911, 72] width 14 height 14
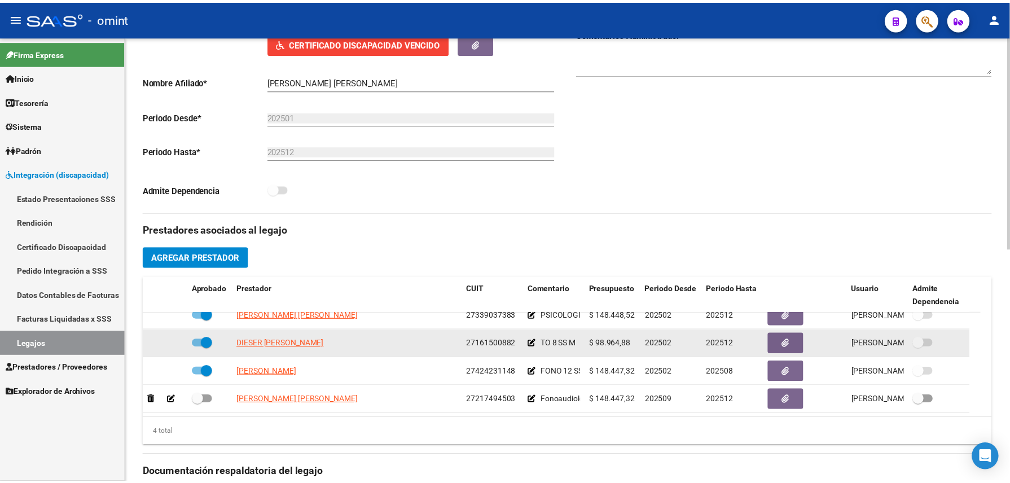
scroll to position [301, 0]
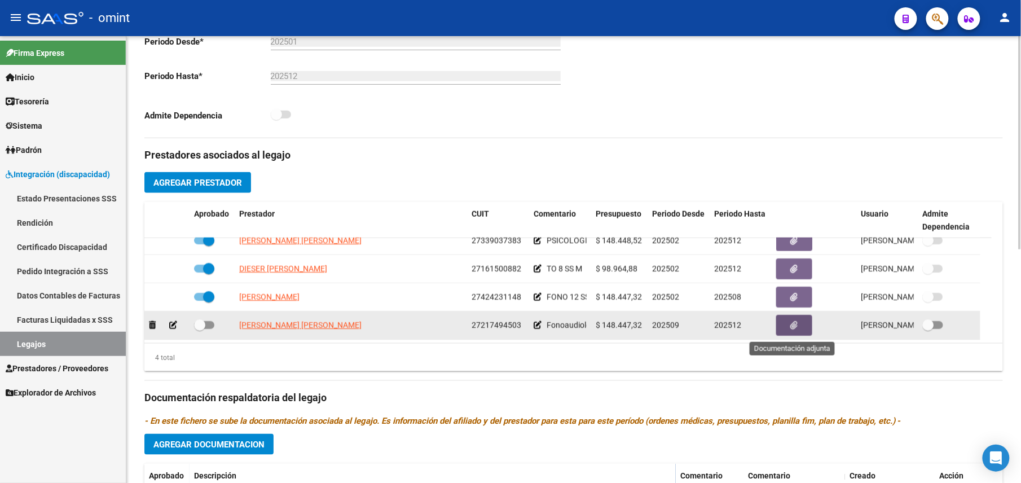
click at [792, 328] on icon "button" at bounding box center [794, 325] width 7 height 8
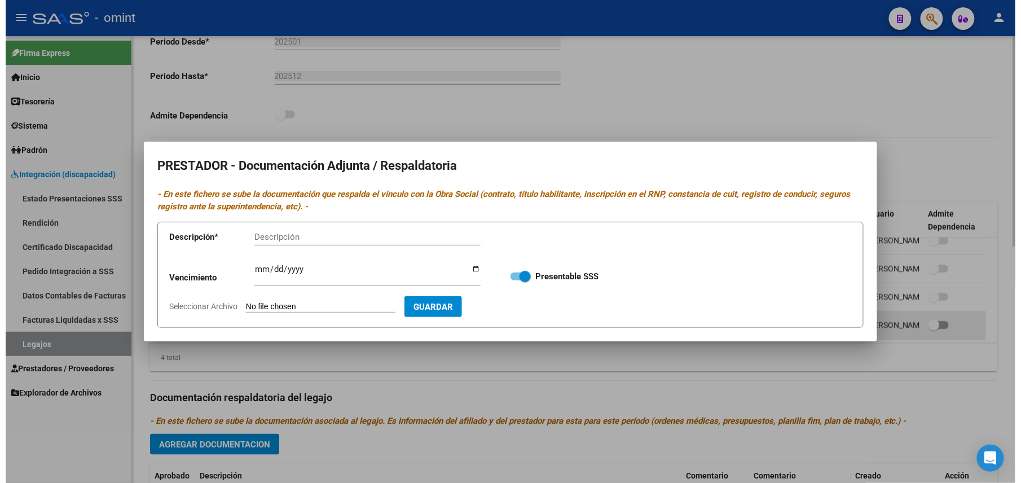
scroll to position [314, 0]
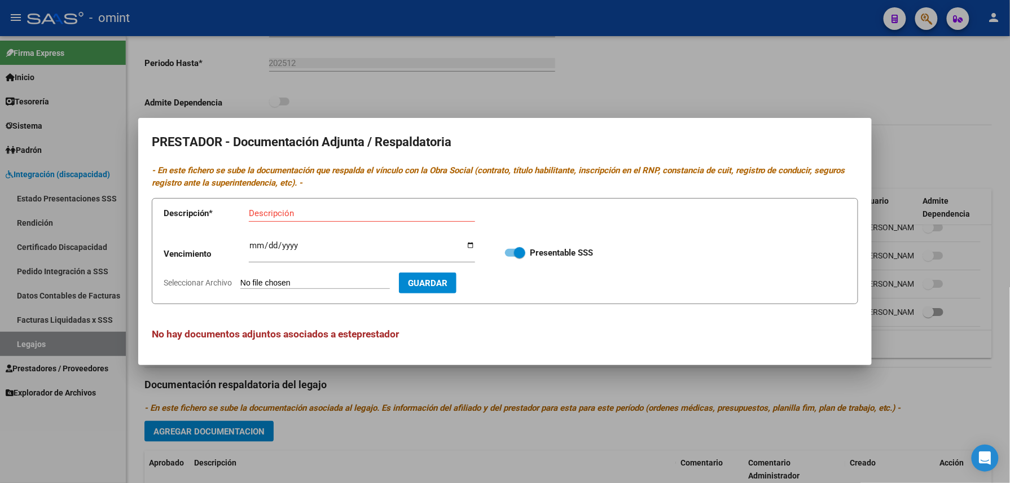
click at [357, 281] on input "Seleccionar Archivo" at bounding box center [314, 283] width 149 height 11
type input "C:\fakepath\pdf24_merged.pdf"
click at [341, 206] on div "Descripción" at bounding box center [362, 213] width 226 height 17
click at [338, 210] on input "Descripción" at bounding box center [362, 213] width 226 height 10
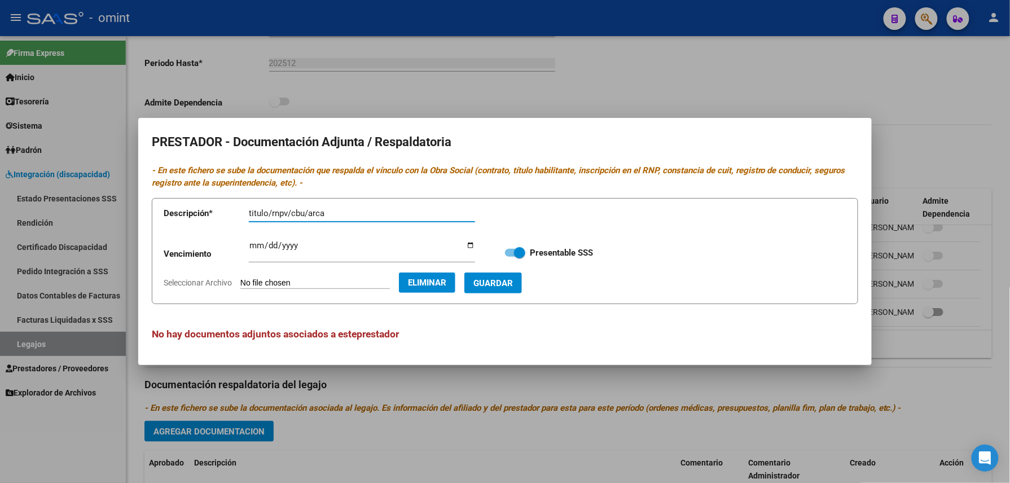
type input "titulo/rnpv/cbu/arca"
click at [459, 158] on mat-dialog-content "PRESTADOR - Documentación Adjunta / Respaldatoria - En este fichero se sube la …" at bounding box center [504, 241] width 733 height 220
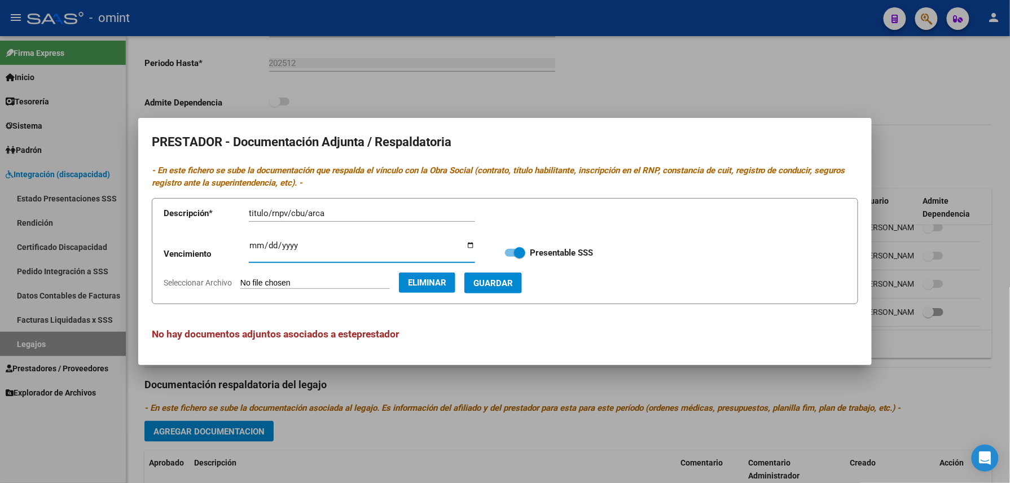
click at [333, 249] on input "Ingresar vencimiento" at bounding box center [362, 250] width 226 height 18
type input "2029-06-03"
click at [513, 285] on span "Guardar" at bounding box center [492, 283] width 39 height 10
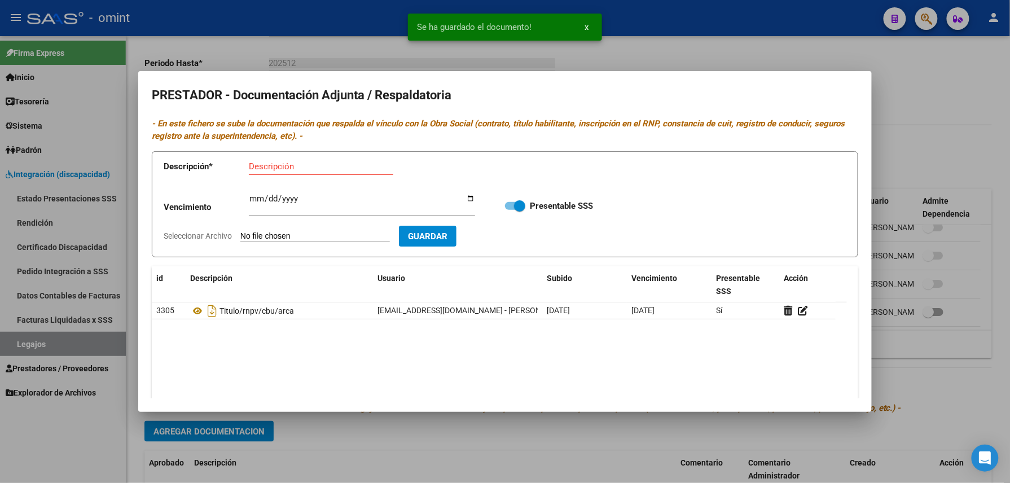
click at [707, 62] on div at bounding box center [505, 241] width 1010 height 483
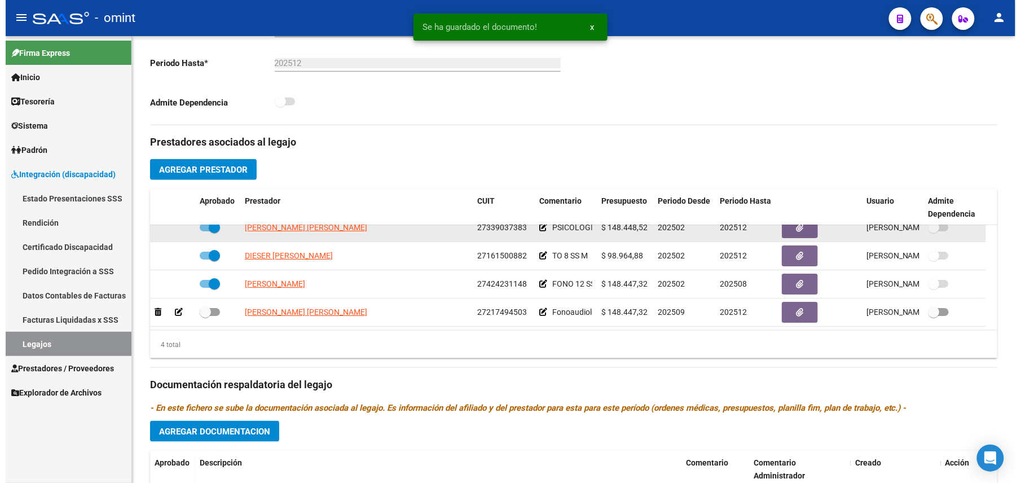
scroll to position [301, 0]
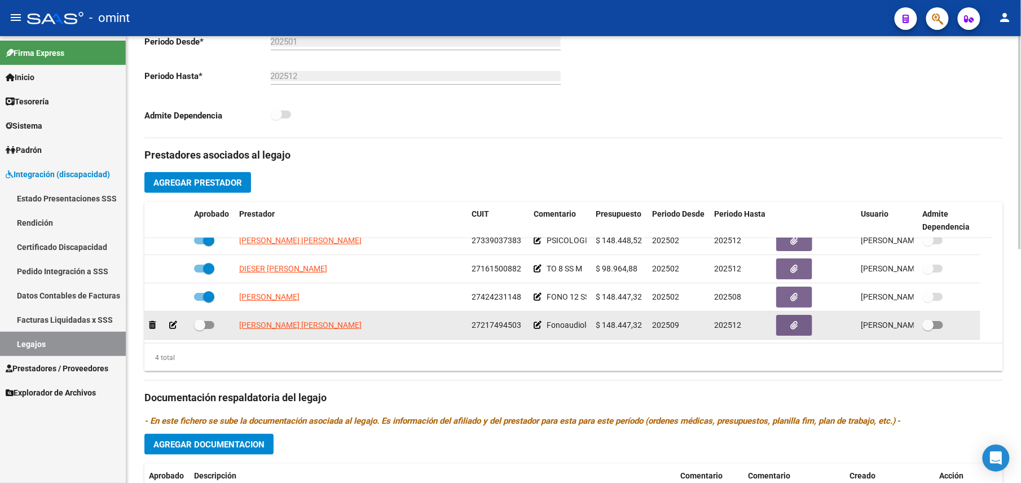
click at [204, 328] on span at bounding box center [199, 324] width 11 height 11
click at [200, 329] on input "checkbox" at bounding box center [199, 329] width 1 height 1
checkbox input "true"
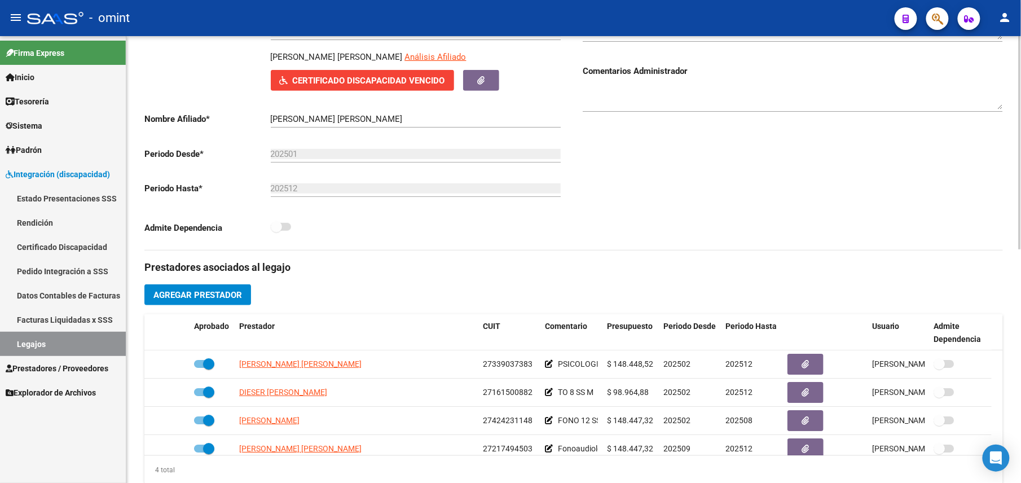
scroll to position [0, 0]
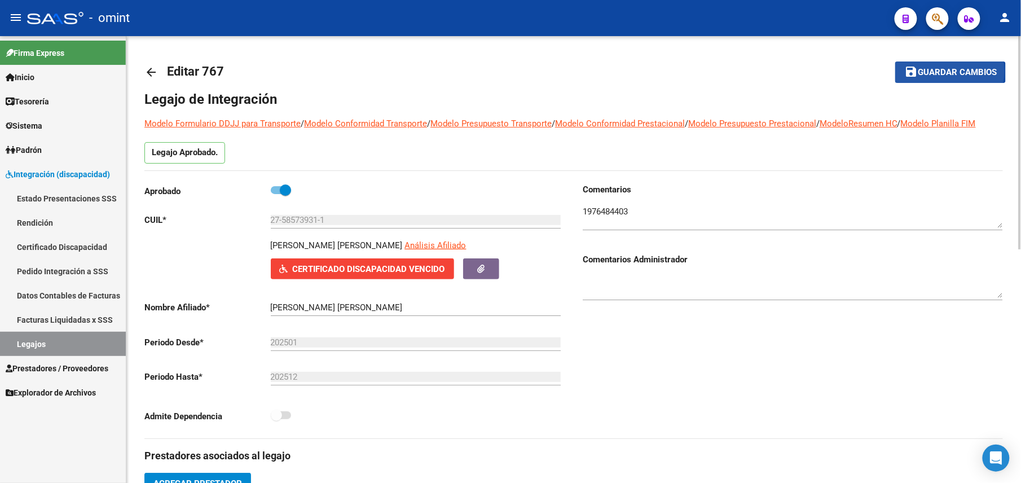
click at [940, 71] on span "Guardar cambios" at bounding box center [957, 73] width 79 height 10
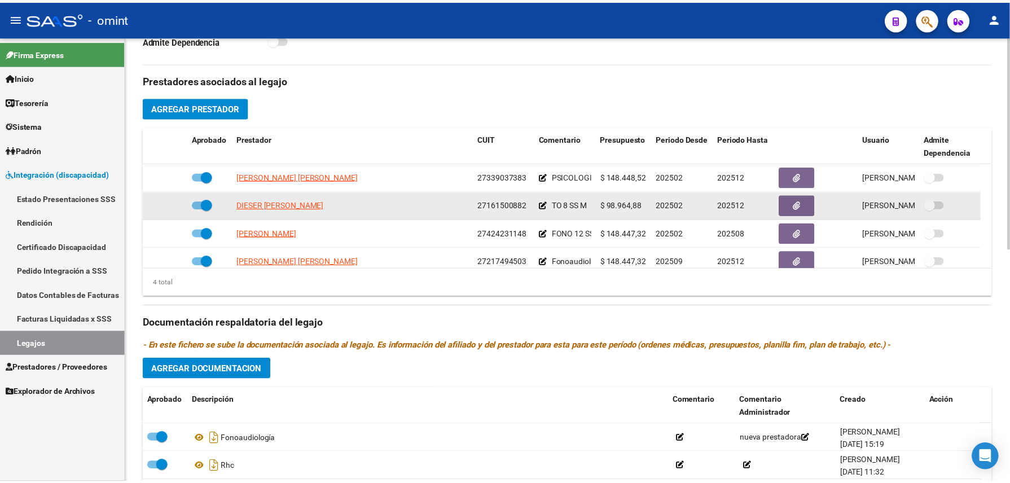
scroll to position [12, 0]
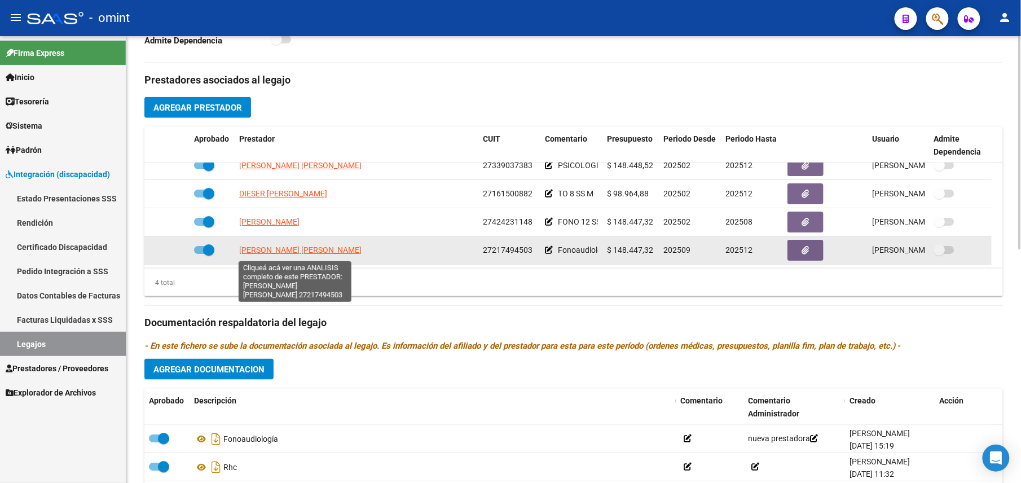
click at [307, 252] on span "GALUPPO KARINA VERONICA" at bounding box center [300, 249] width 122 height 9
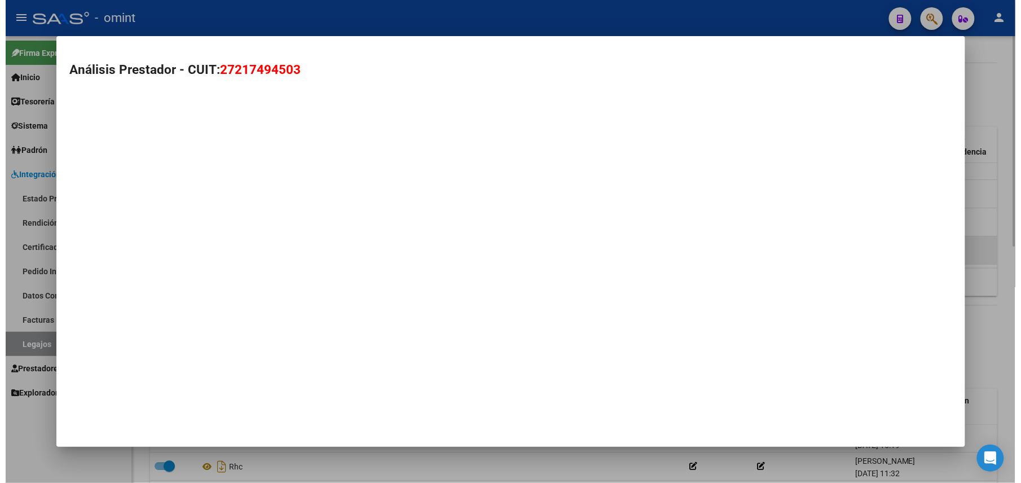
scroll to position [388, 0]
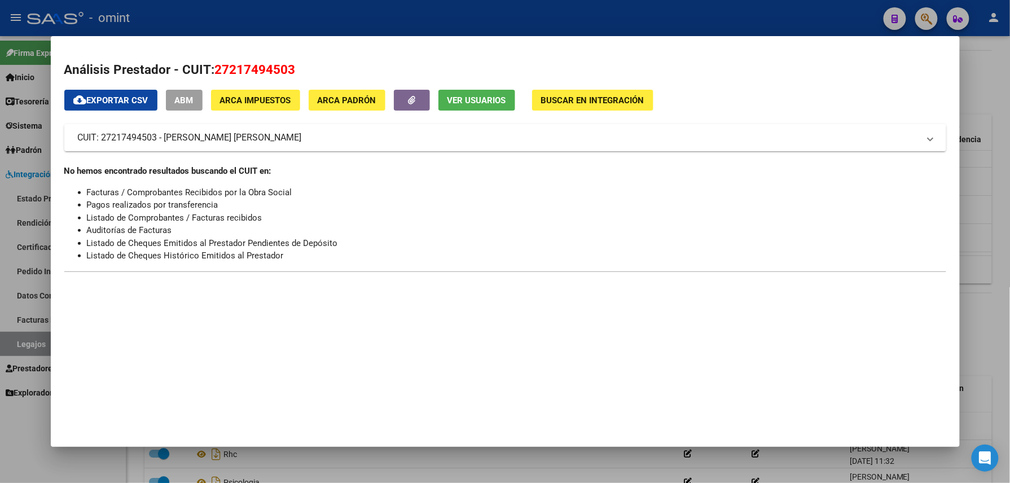
click at [482, 14] on div at bounding box center [505, 241] width 1010 height 483
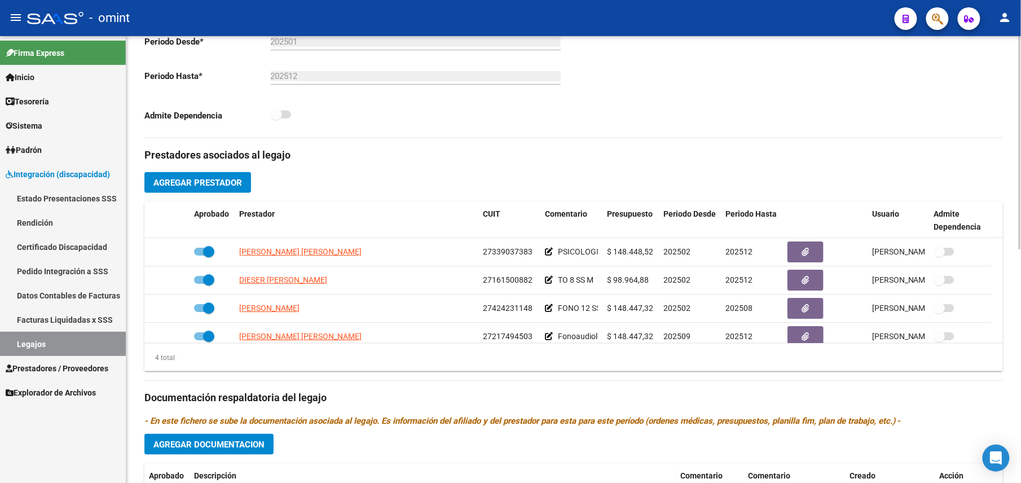
scroll to position [0, 0]
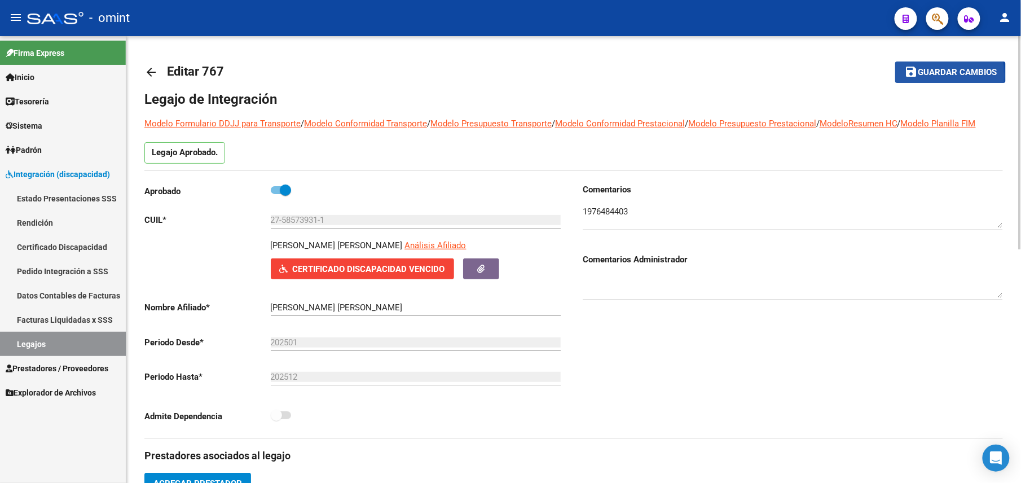
click at [930, 75] on span "Guardar cambios" at bounding box center [957, 73] width 79 height 10
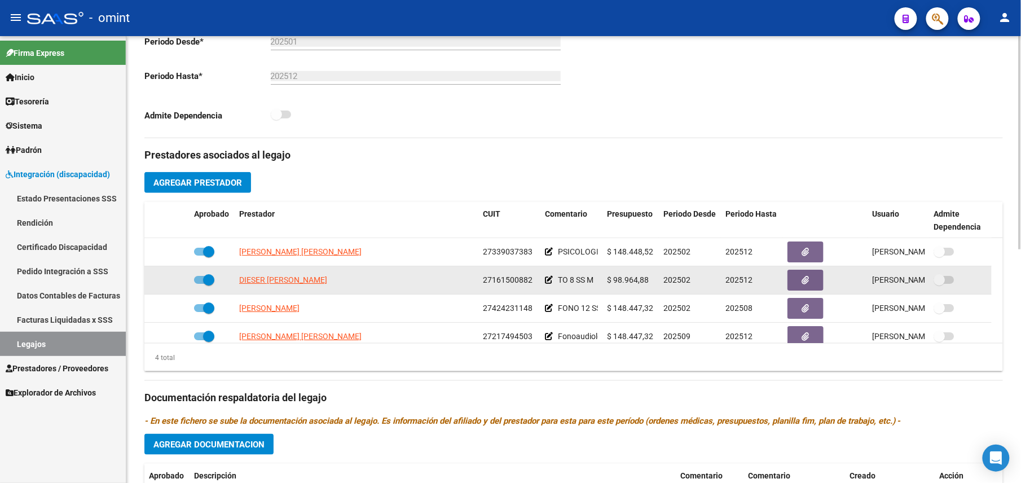
scroll to position [12, 0]
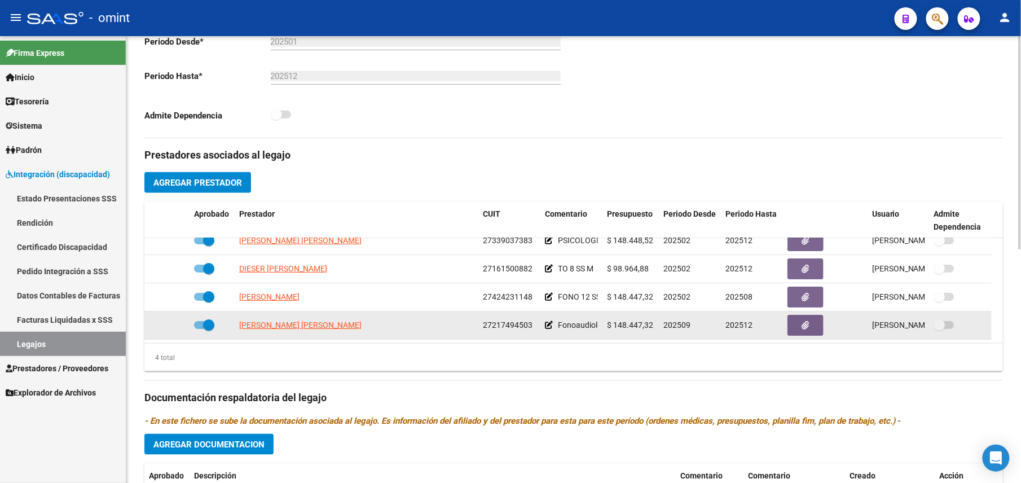
click at [520, 326] on span "27217494503" at bounding box center [508, 324] width 50 height 9
copy span "27217494503"
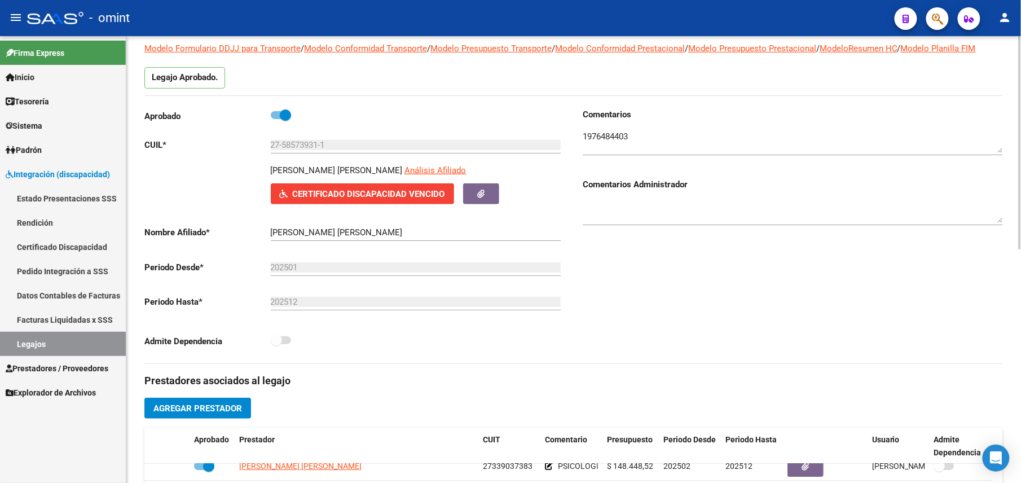
scroll to position [0, 0]
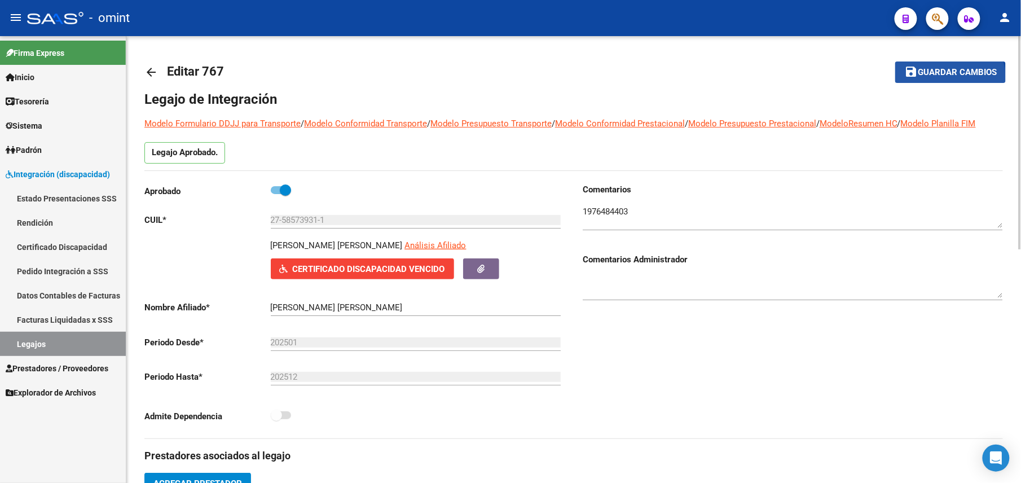
click at [946, 80] on button "save Guardar cambios" at bounding box center [950, 71] width 111 height 21
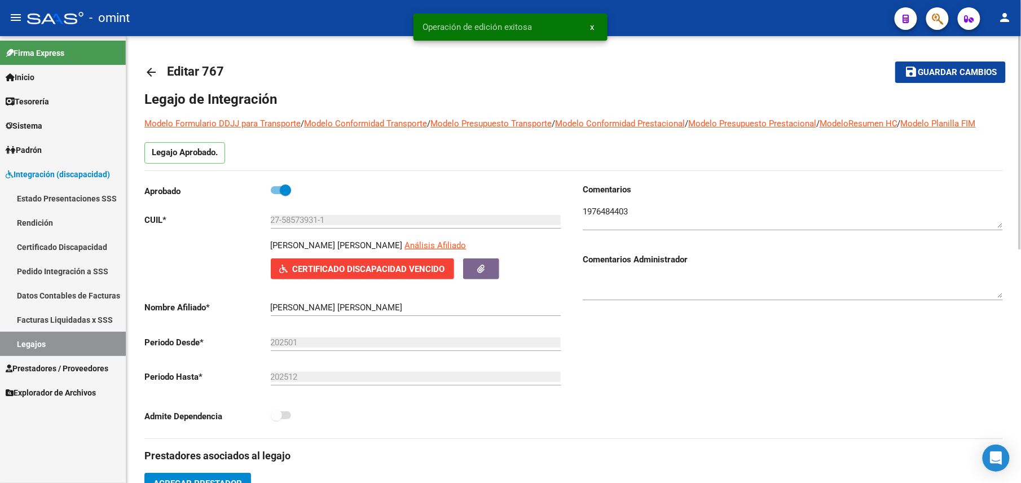
click at [148, 73] on mat-icon "arrow_back" at bounding box center [151, 72] width 14 height 14
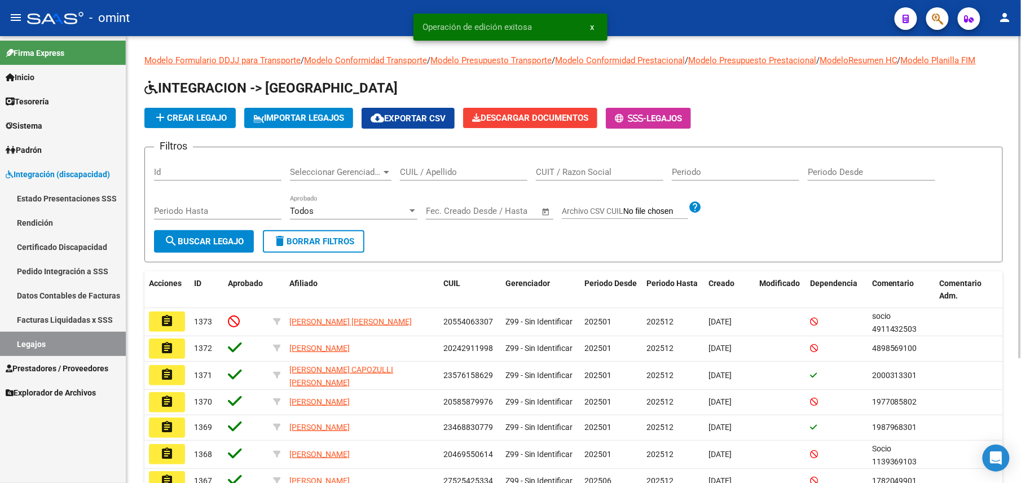
click at [434, 166] on div "CUIL / Apellido" at bounding box center [463, 168] width 127 height 24
paste input "20426463742"
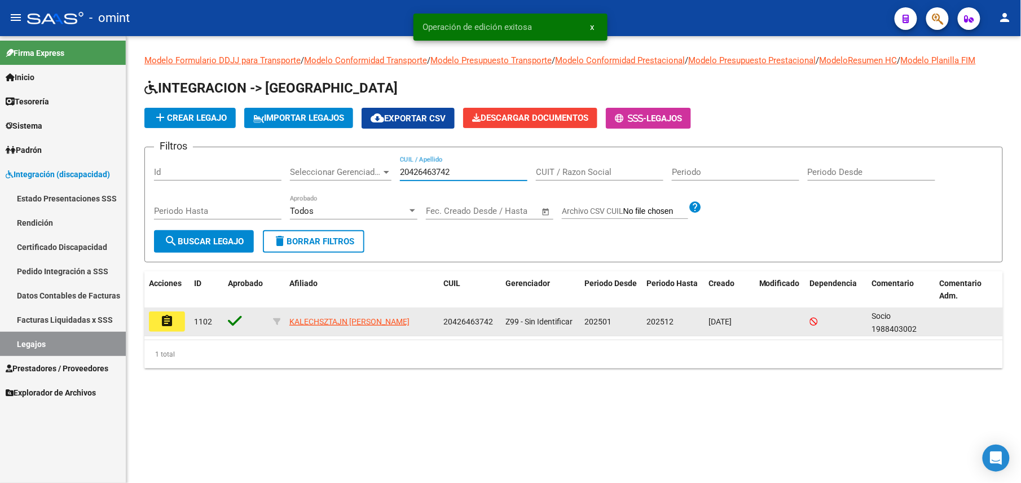
type input "20426463742"
click at [173, 315] on button "assignment" at bounding box center [167, 321] width 36 height 20
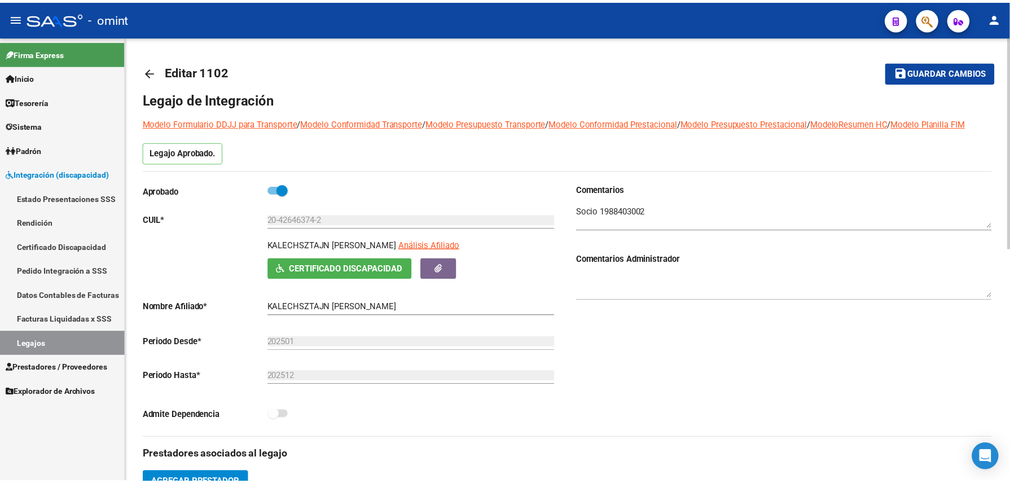
scroll to position [226, 0]
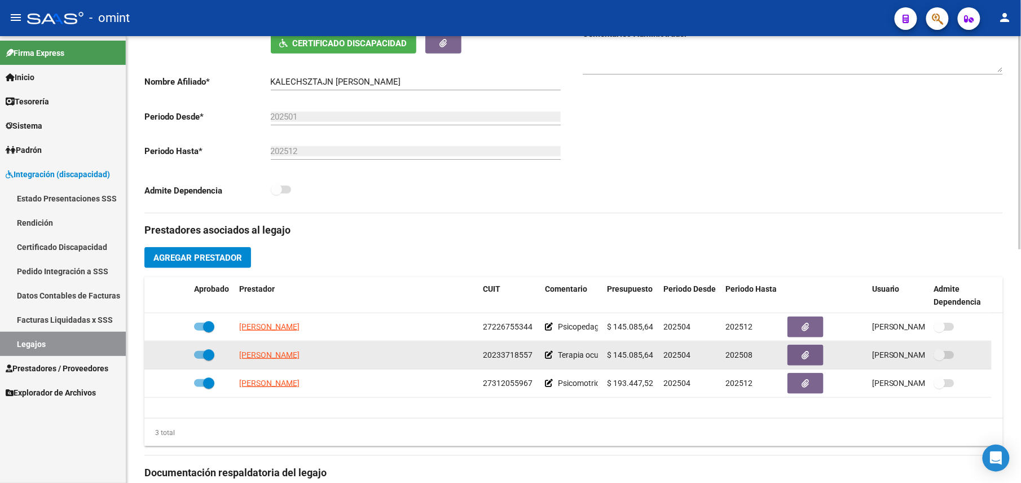
drag, startPoint x: 208, startPoint y: 351, endPoint x: 213, endPoint y: 347, distance: 6.1
click at [208, 351] on span at bounding box center [208, 354] width 11 height 11
click at [200, 359] on input "checkbox" at bounding box center [199, 359] width 1 height 1
checkbox input "false"
click at [174, 357] on icon at bounding box center [173, 355] width 8 height 8
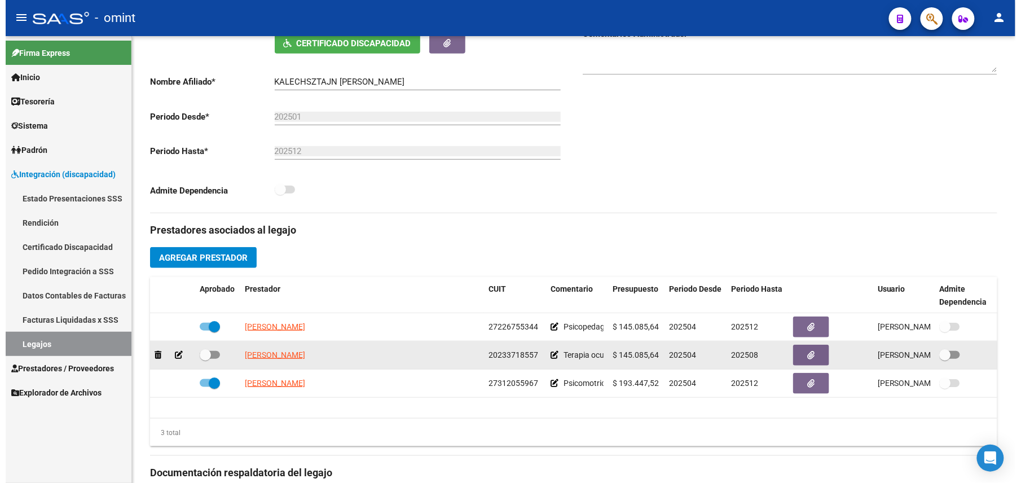
scroll to position [237, 0]
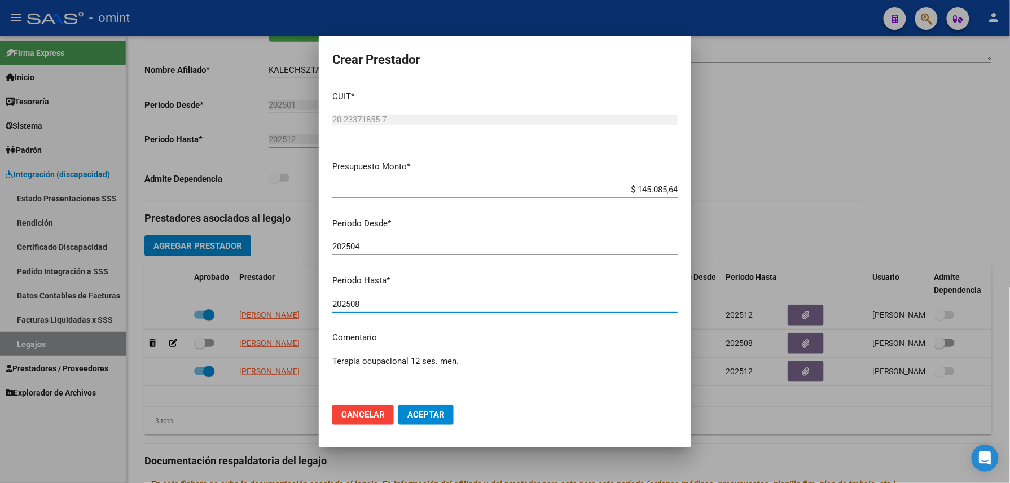
drag, startPoint x: 366, startPoint y: 308, endPoint x: 350, endPoint y: 305, distance: 16.0
click at [350, 305] on input "202508" at bounding box center [504, 304] width 345 height 10
type input "202512"
click at [412, 426] on mat-dialog-actions "Cancelar Aceptar" at bounding box center [504, 414] width 345 height 38
click at [419, 423] on button "Aceptar" at bounding box center [425, 414] width 55 height 20
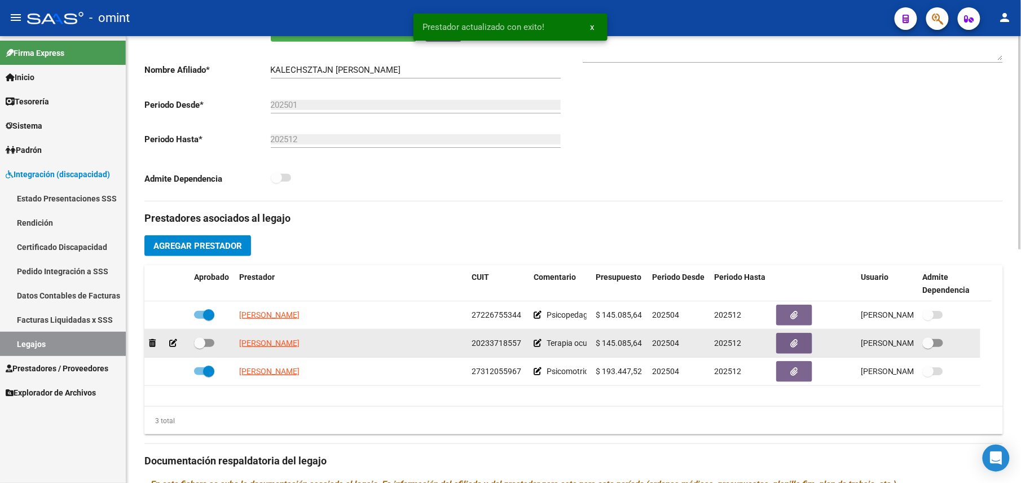
scroll to position [226, 0]
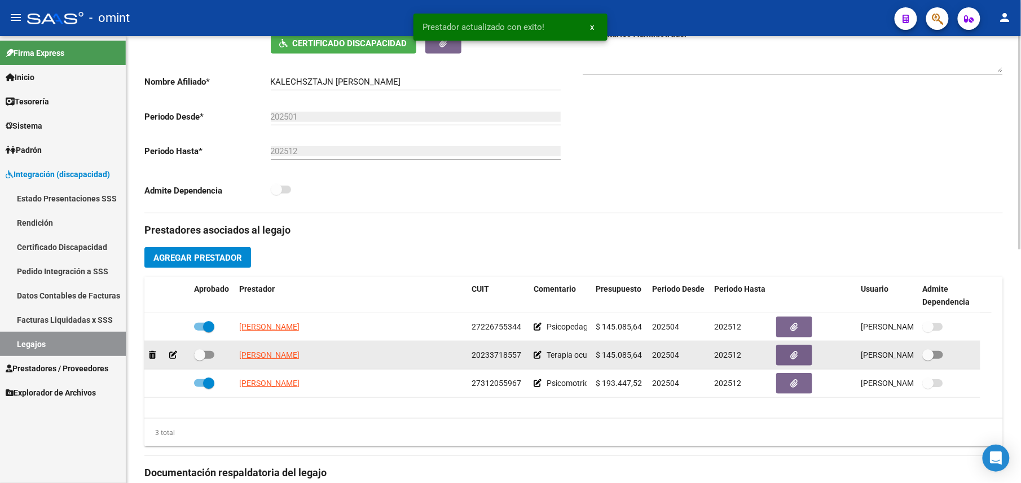
click at [206, 358] on span at bounding box center [204, 355] width 20 height 8
click at [200, 359] on input "checkbox" at bounding box center [199, 359] width 1 height 1
checkbox input "true"
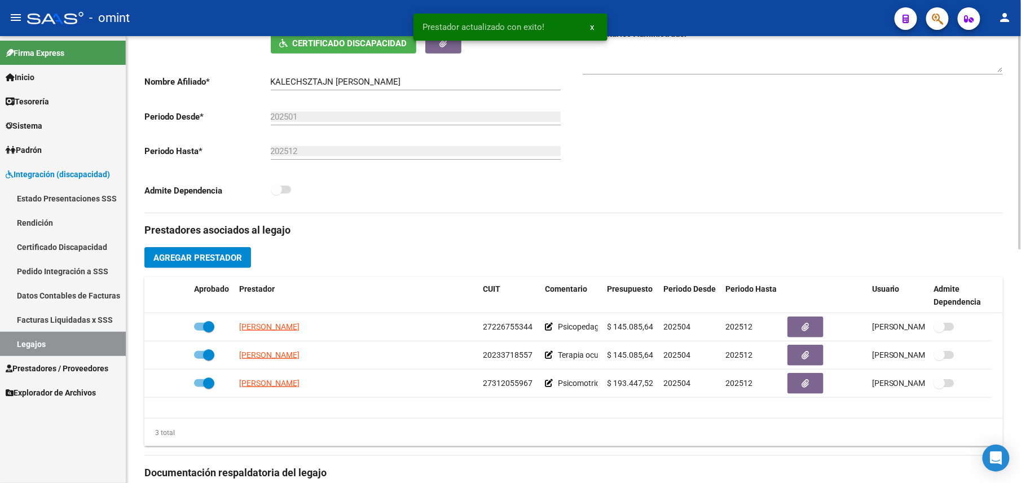
scroll to position [0, 0]
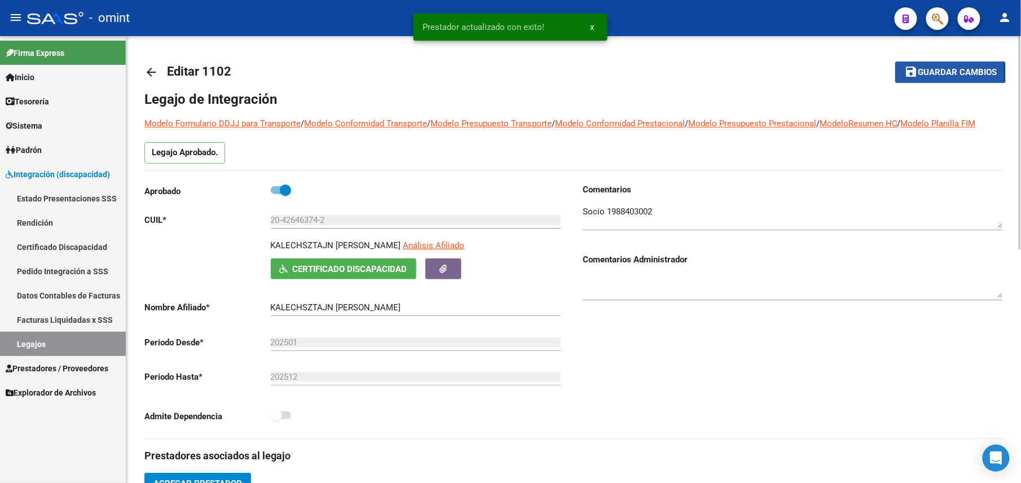
click at [926, 73] on span "Guardar cambios" at bounding box center [957, 73] width 79 height 10
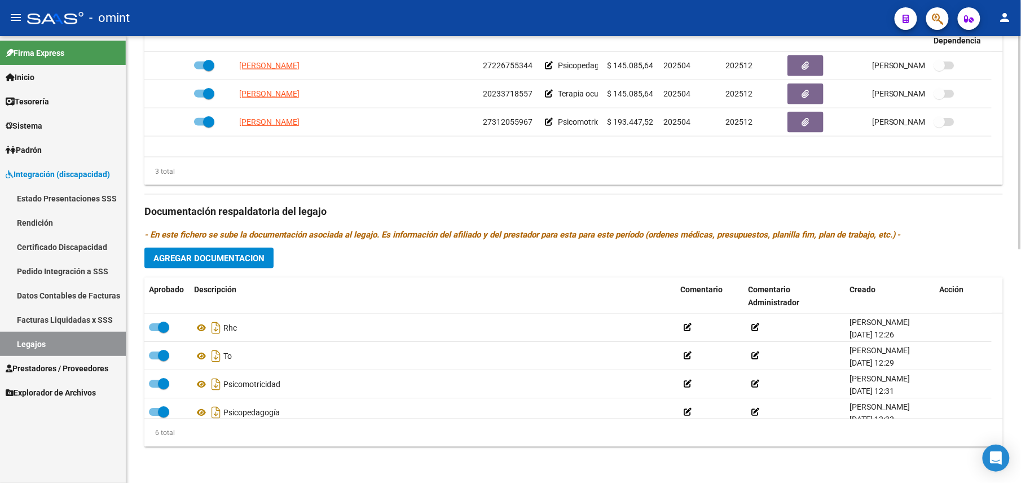
click at [233, 258] on span "Agregar Documentacion" at bounding box center [208, 258] width 111 height 10
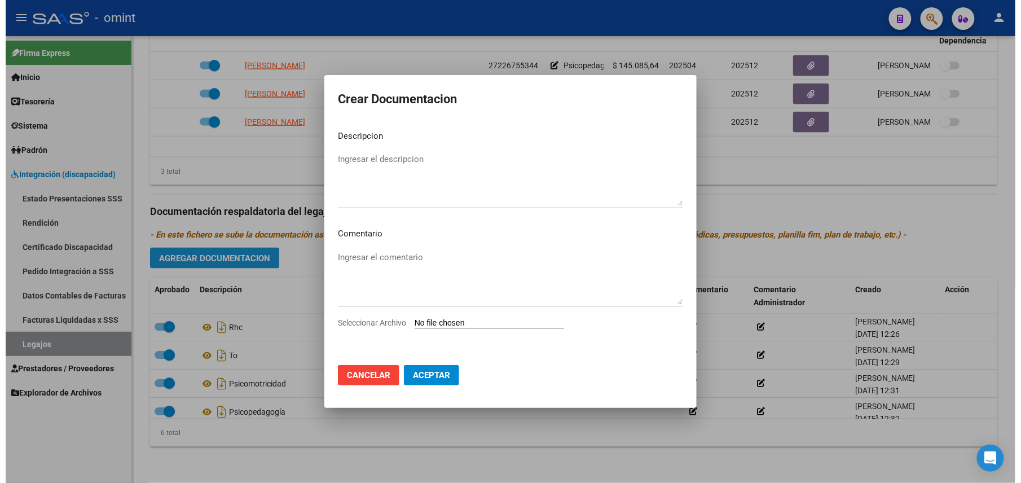
scroll to position [501, 0]
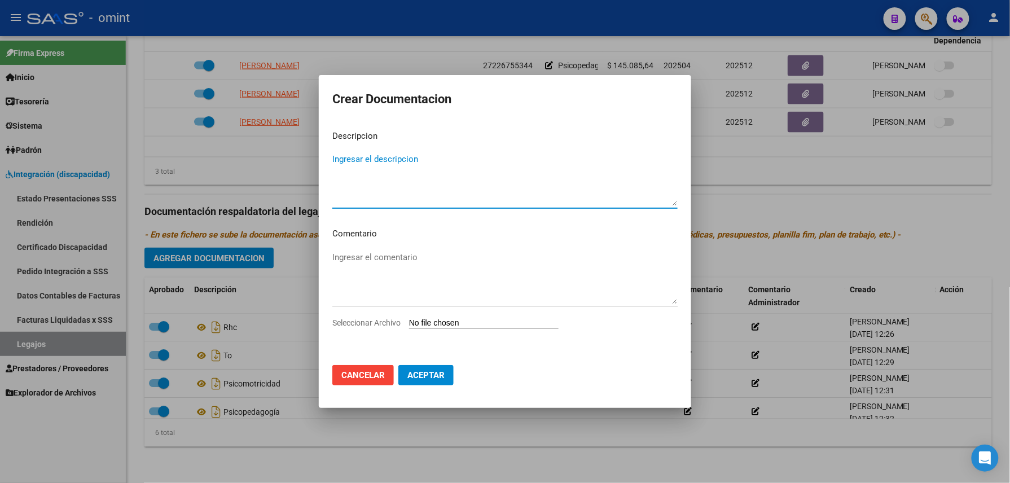
click at [364, 176] on textarea "Ingresar el descripcion" at bounding box center [504, 179] width 345 height 53
type textarea "Informe evolutivo - TO"
click at [519, 322] on input "Seleccionar Archivo" at bounding box center [483, 323] width 149 height 11
type input "C:\fakepath\1988403002_25090508560_form048.pdf"
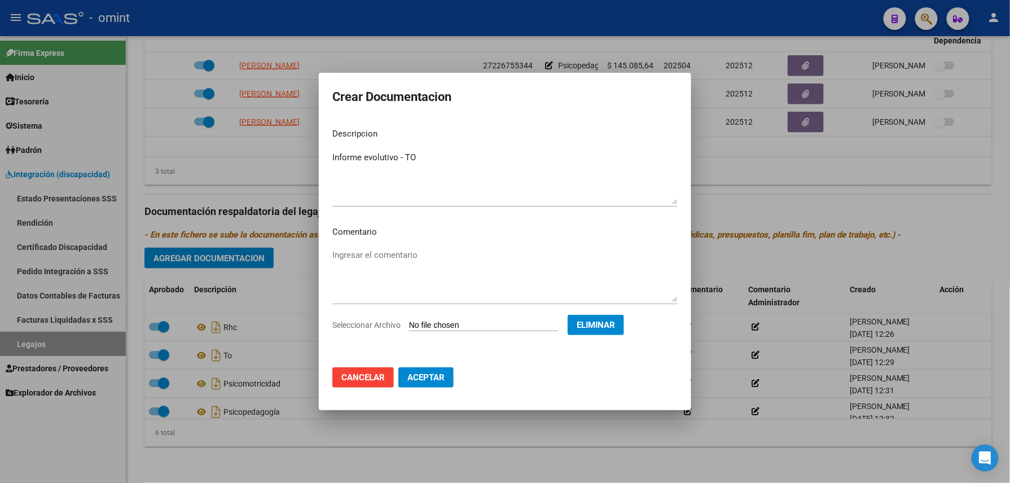
click at [434, 380] on span "Aceptar" at bounding box center [425, 377] width 37 height 10
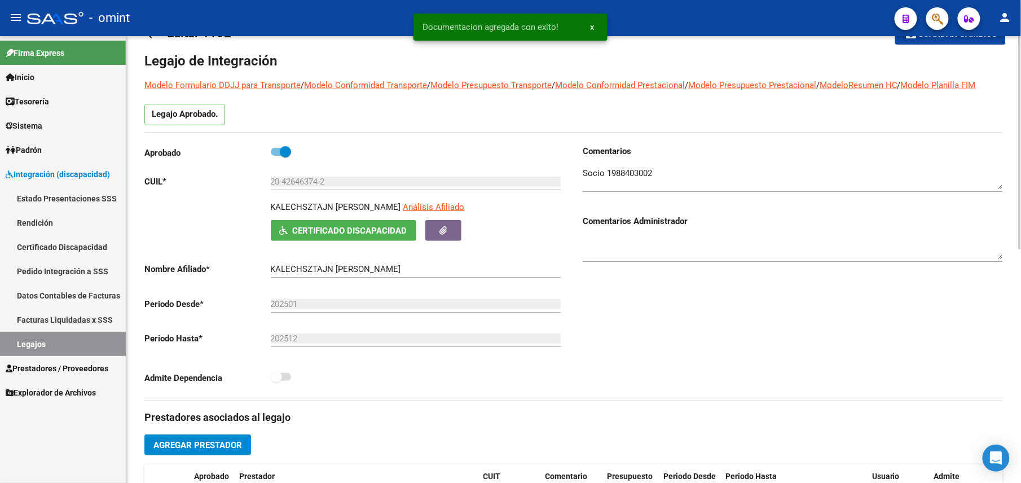
scroll to position [414, 0]
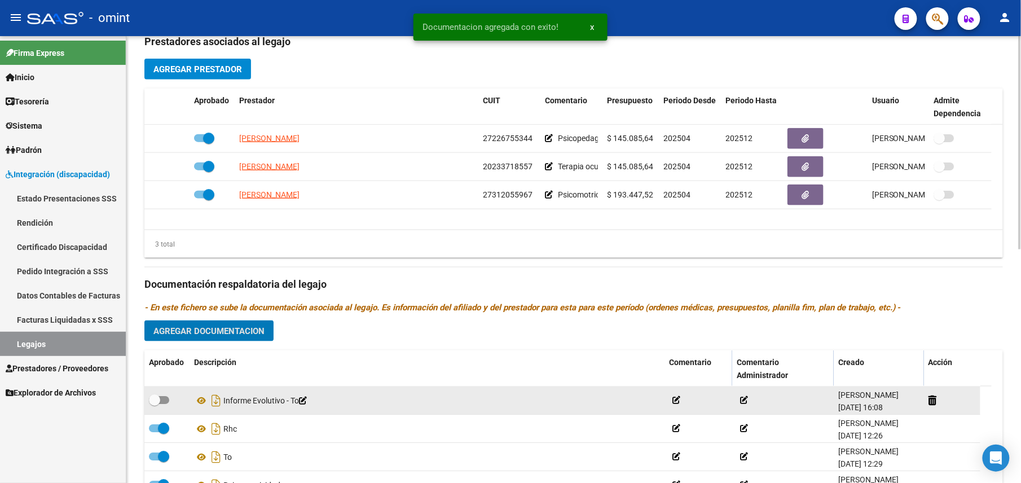
click at [156, 395] on span at bounding box center [154, 399] width 11 height 11
click at [155, 404] on input "checkbox" at bounding box center [154, 404] width 1 height 1
checkbox input "true"
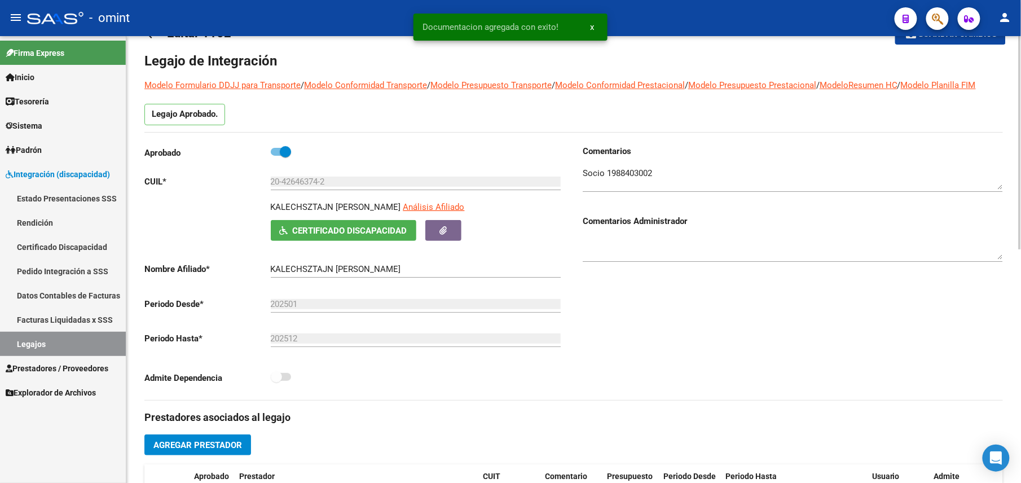
scroll to position [0, 0]
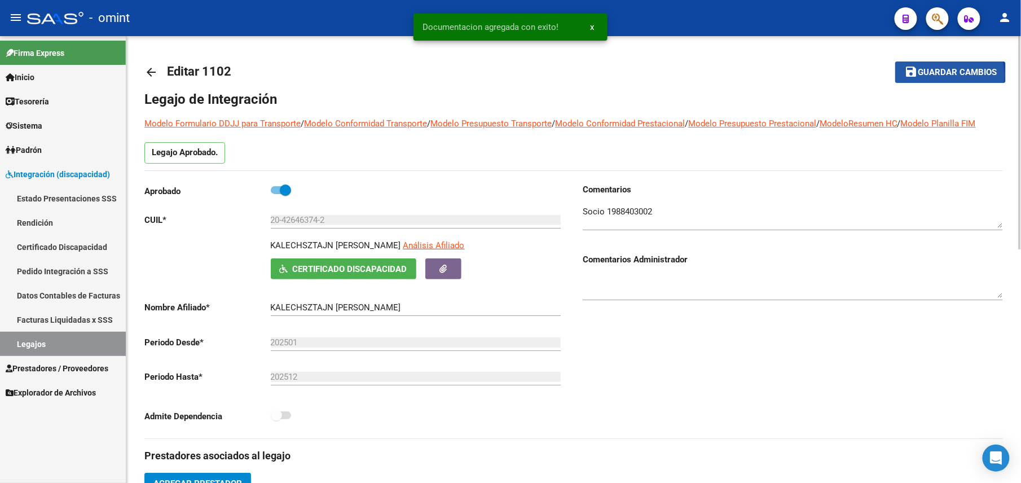
click at [939, 76] on span "Guardar cambios" at bounding box center [957, 73] width 79 height 10
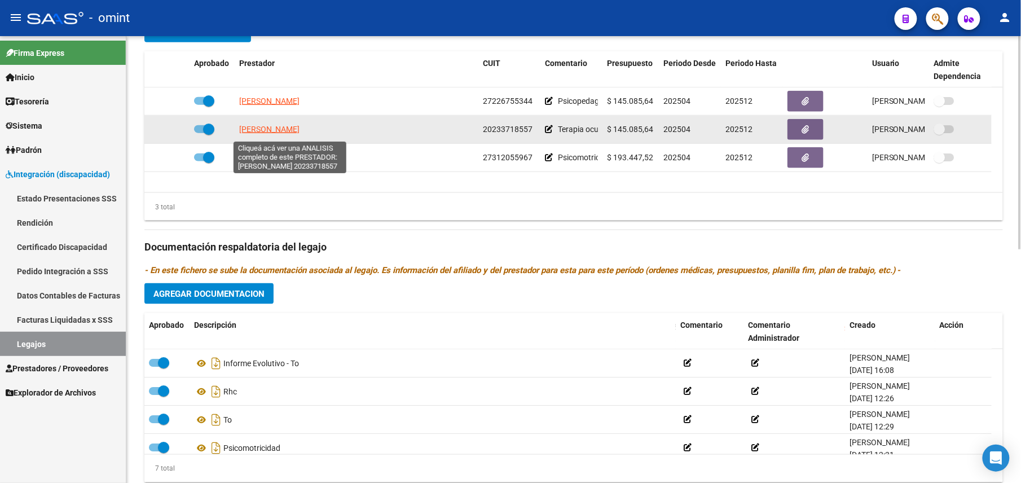
click at [294, 134] on span "WAGNER SERGIO MANUEL" at bounding box center [269, 129] width 60 height 9
type textarea "20233718557"
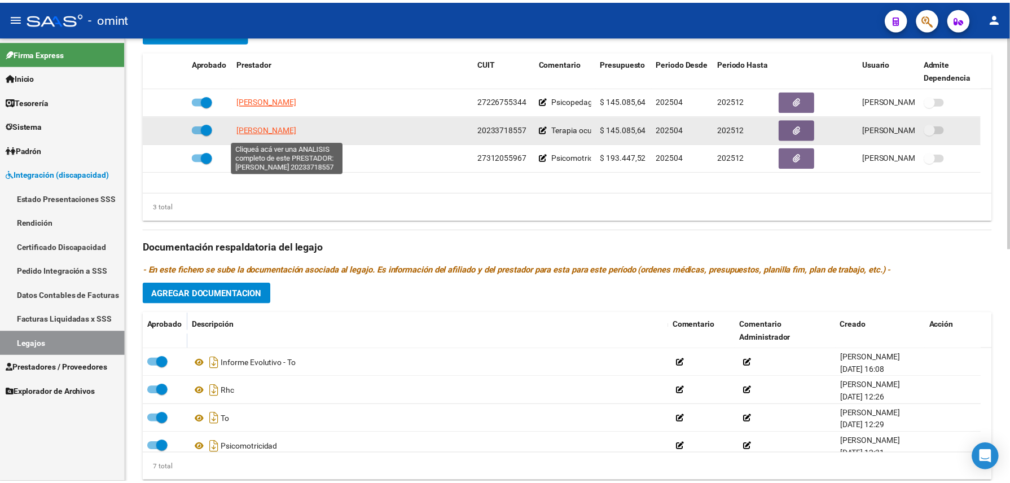
scroll to position [463, 0]
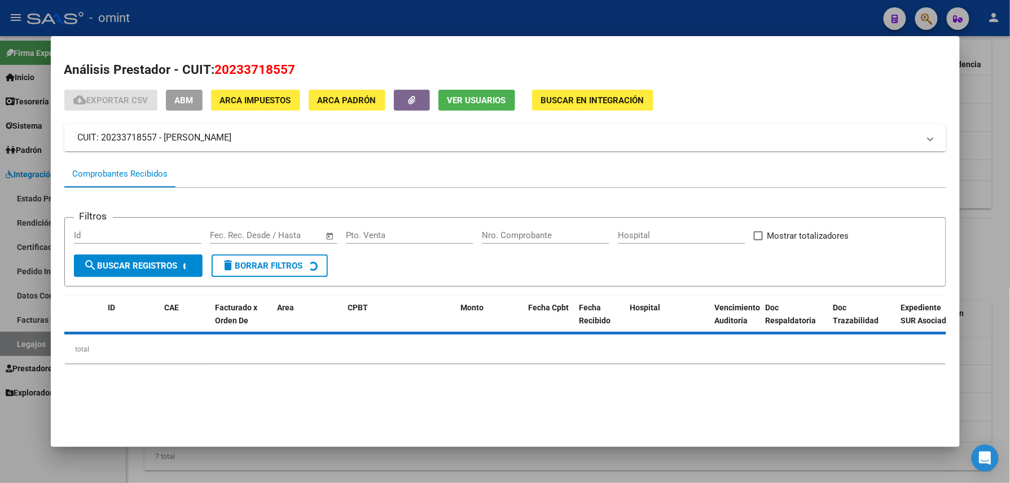
click at [472, 103] on span "Ver Usuarios" at bounding box center [476, 100] width 59 height 10
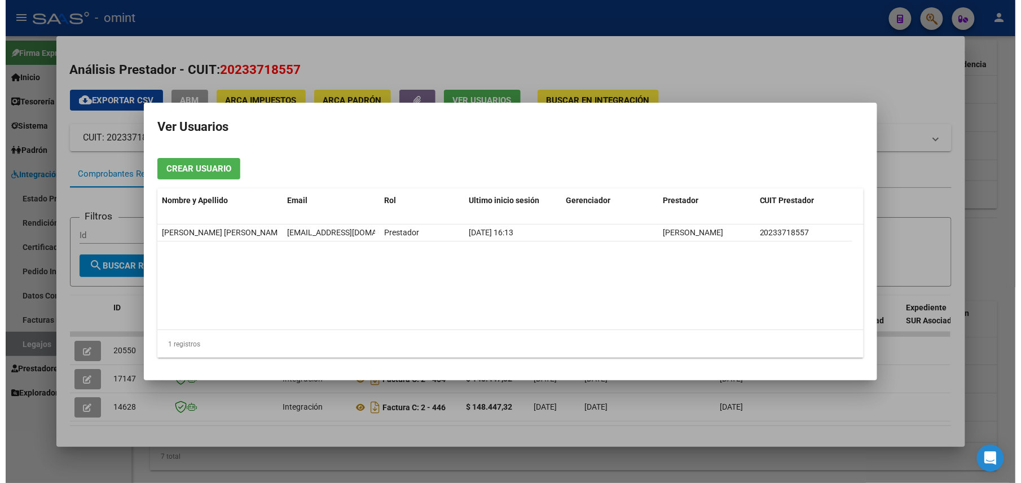
scroll to position [0, 27]
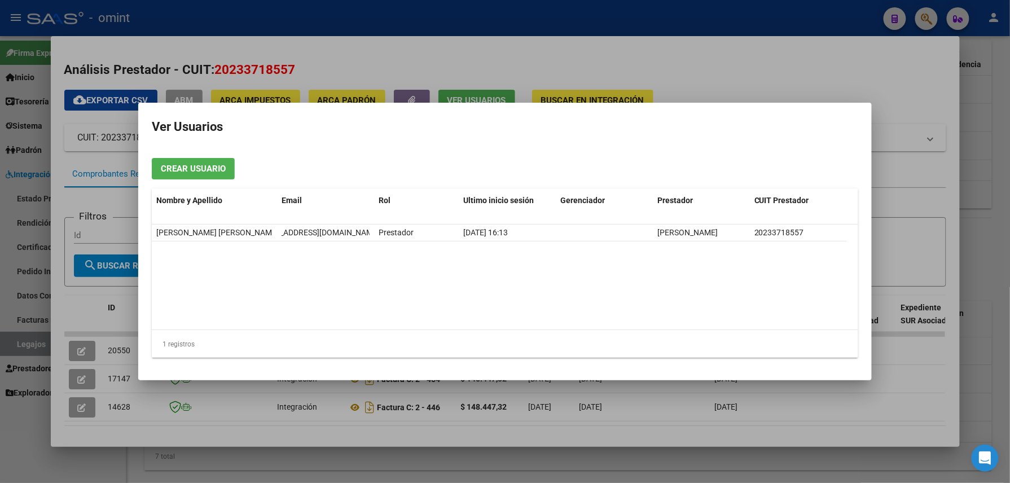
drag, startPoint x: 284, startPoint y: 230, endPoint x: 361, endPoint y: 244, distance: 77.9
click at [361, 244] on datatable-selection "Sergio Manul Wagner Sergio Manul Wagner sergiowagnerto2017@gmail.com Prestador …" at bounding box center [505, 239] width 706 height 10
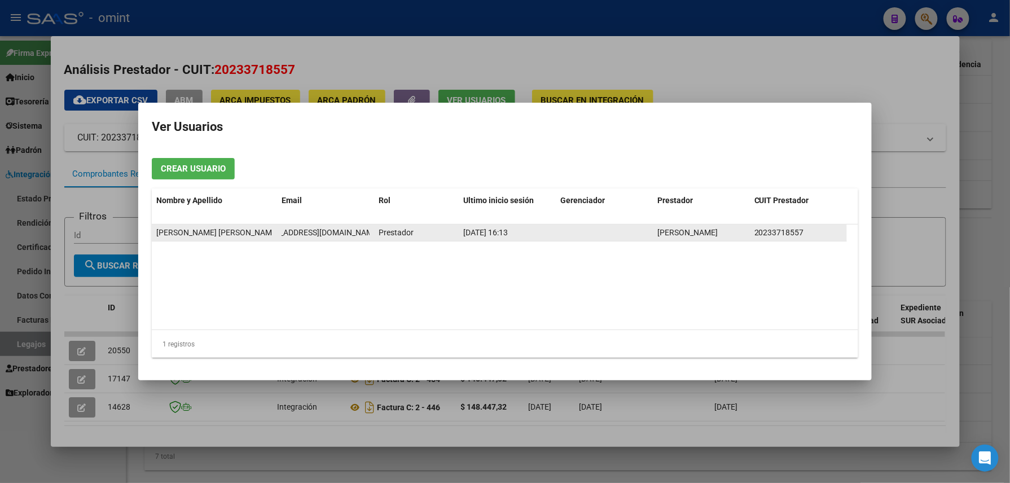
drag, startPoint x: 359, startPoint y: 243, endPoint x: 287, endPoint y: 230, distance: 73.3
click at [287, 230] on span "sergiowagnerto2017@gmail.com" at bounding box center [316, 232] width 125 height 9
drag, startPoint x: 371, startPoint y: 233, endPoint x: 380, endPoint y: 231, distance: 9.2
click at [380, 231] on div "Sergio Manul Wagner Sergio Manul Wagner sergiowagnerto2017@gmail.com Prestador …" at bounding box center [499, 232] width 695 height 17
drag, startPoint x: 380, startPoint y: 231, endPoint x: 346, endPoint y: 231, distance: 33.8
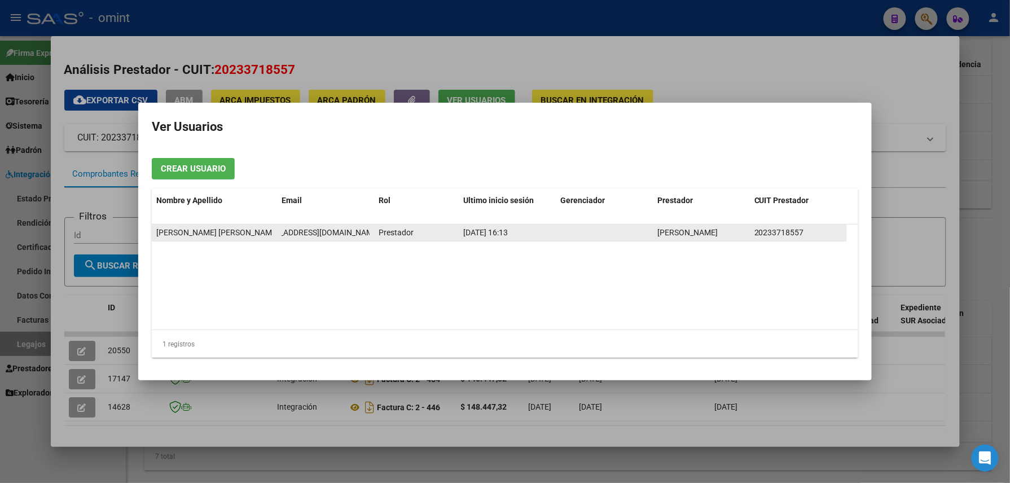
click at [346, 231] on span "sergiowagnerto2017@gmail.com" at bounding box center [316, 232] width 125 height 9
click at [347, 231] on span "sergiowagnerto2017@gmail.com" at bounding box center [316, 232] width 125 height 9
copy span "sergiowagnerto2017@gmail.com"
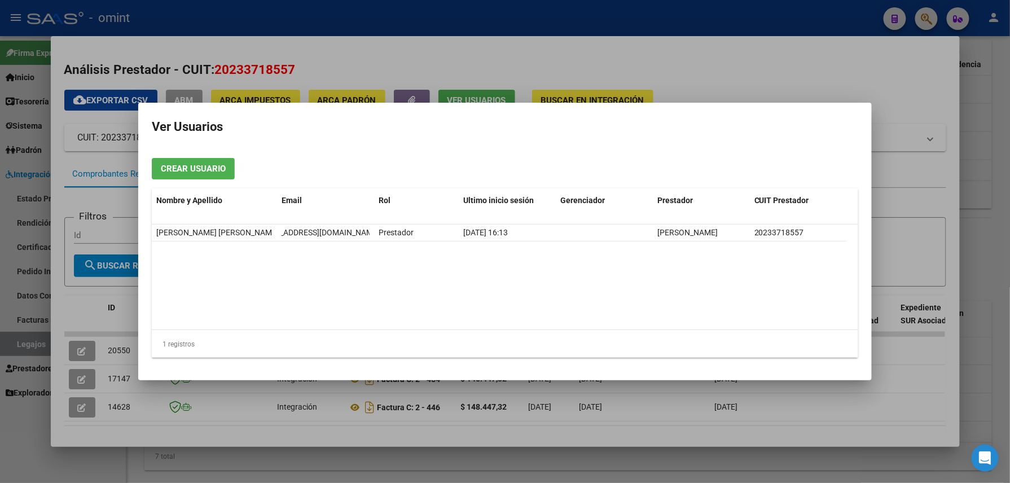
click at [347, 16] on div at bounding box center [505, 241] width 1010 height 483
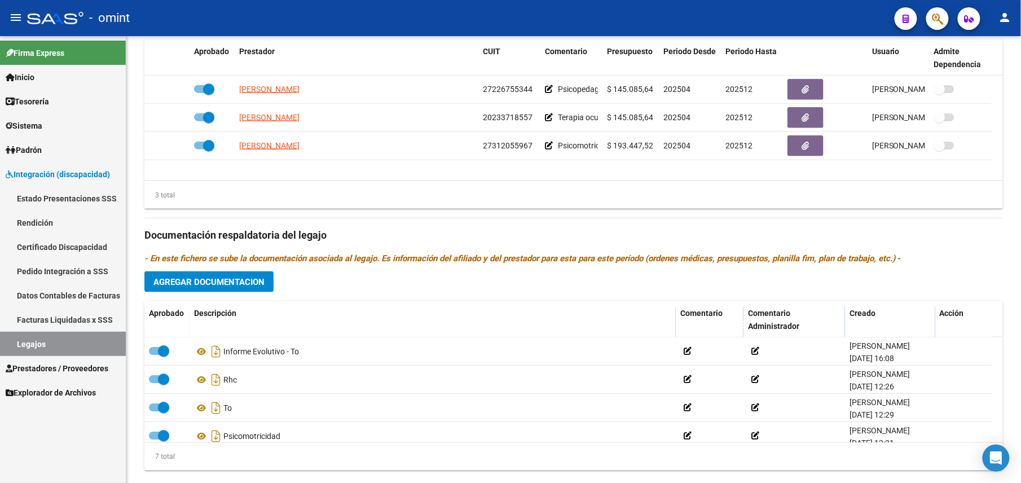
scroll to position [451, 0]
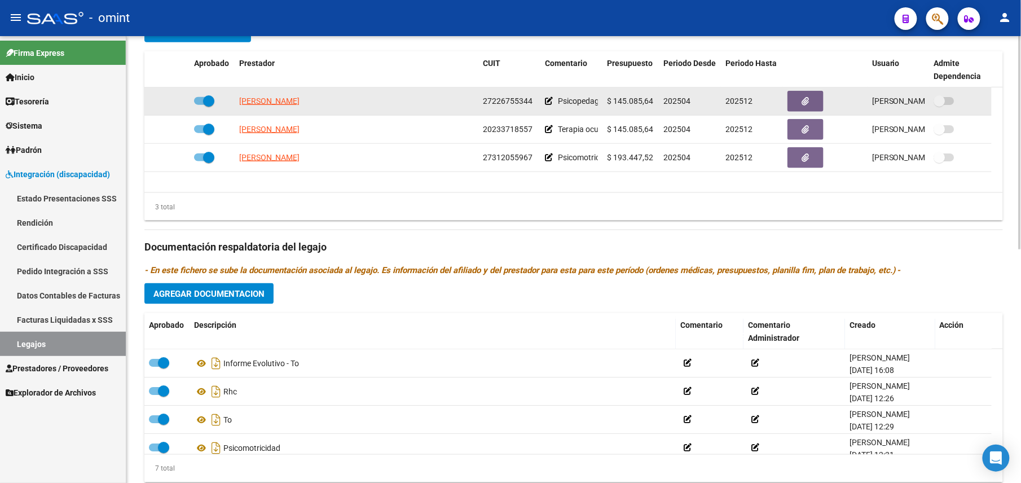
click at [517, 100] on span "27226755344" at bounding box center [508, 100] width 50 height 9
copy span "27226755344"
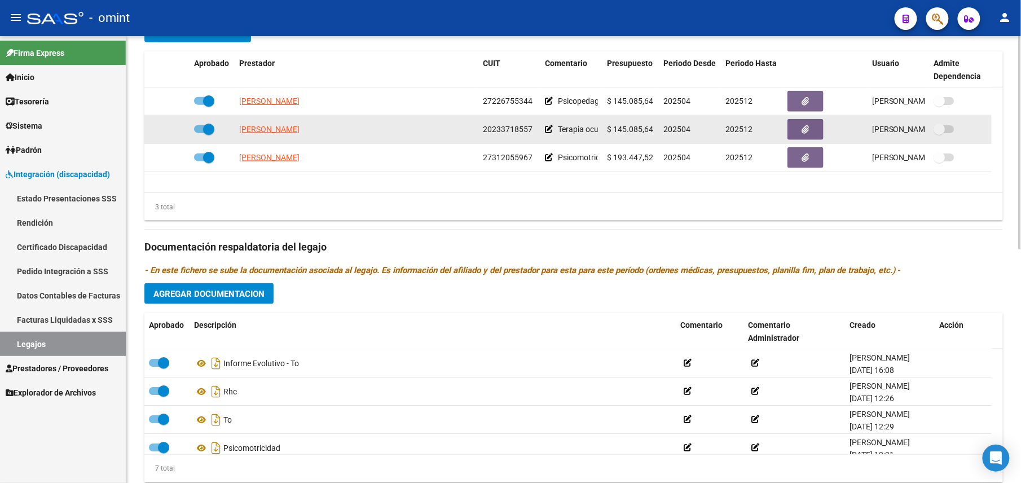
click at [516, 140] on datatable-body-cell "20233718557" at bounding box center [509, 130] width 62 height 28
click at [510, 129] on span "20233718557" at bounding box center [508, 129] width 50 height 9
copy span "20233718557"
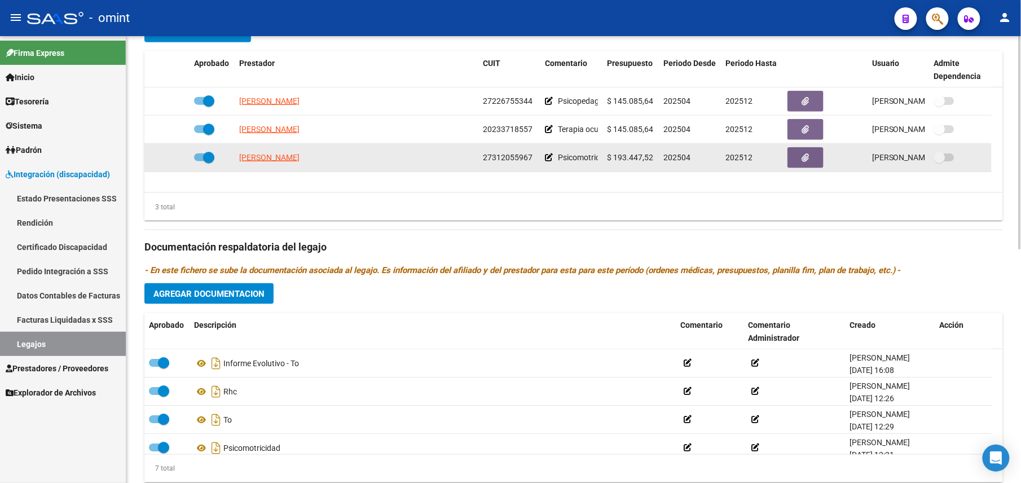
click at [517, 162] on span "27312055967" at bounding box center [508, 157] width 50 height 9
copy span "27312055967"
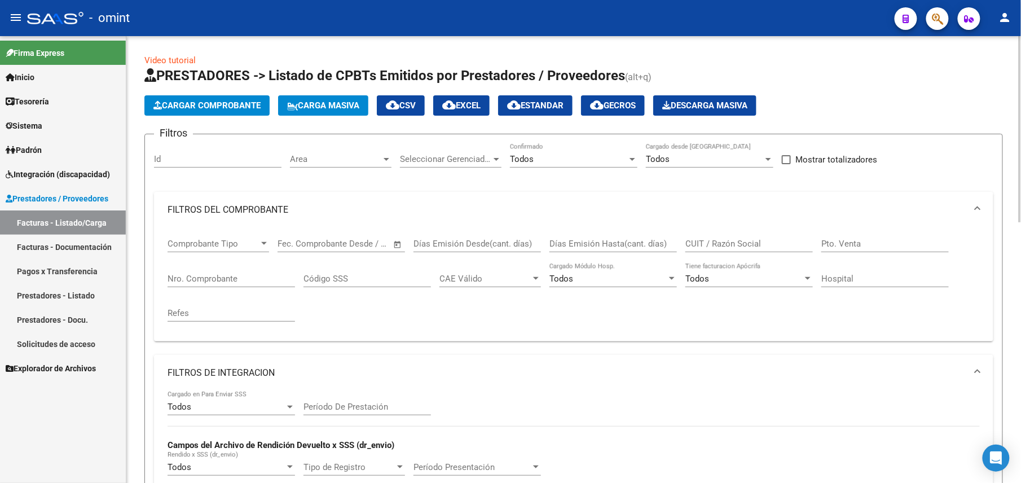
scroll to position [75, 0]
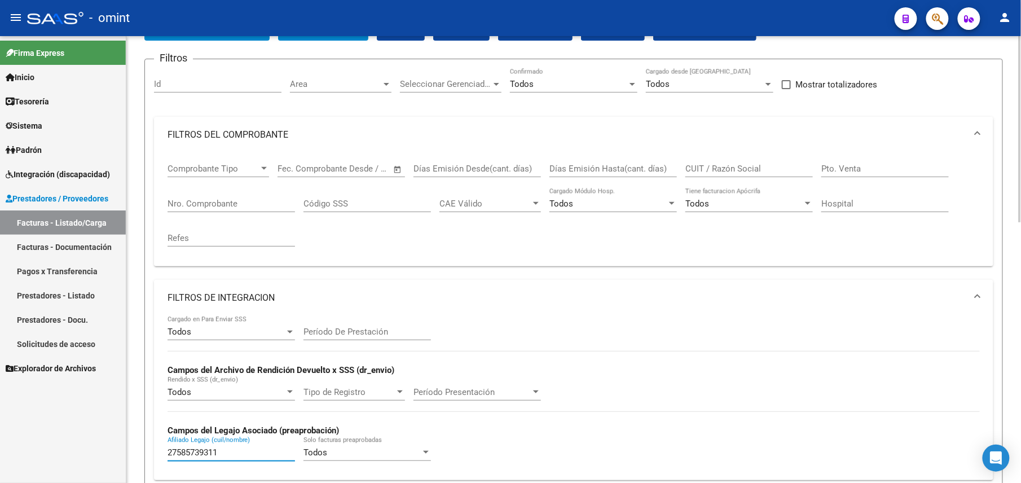
click at [201, 449] on input "27585739311" at bounding box center [231, 452] width 127 height 10
type input "20426463742"
click at [738, 162] on div "CUIT / Razón Social" at bounding box center [748, 165] width 127 height 24
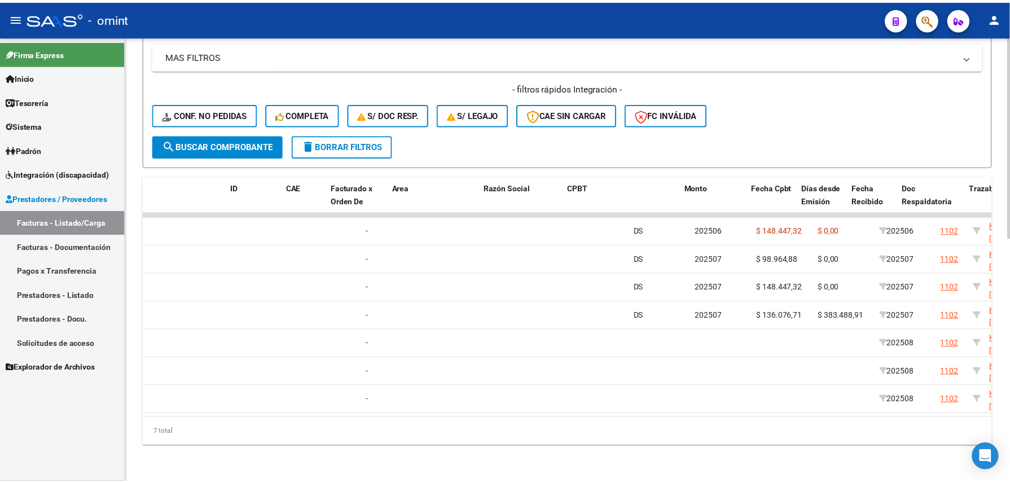
scroll to position [0, 0]
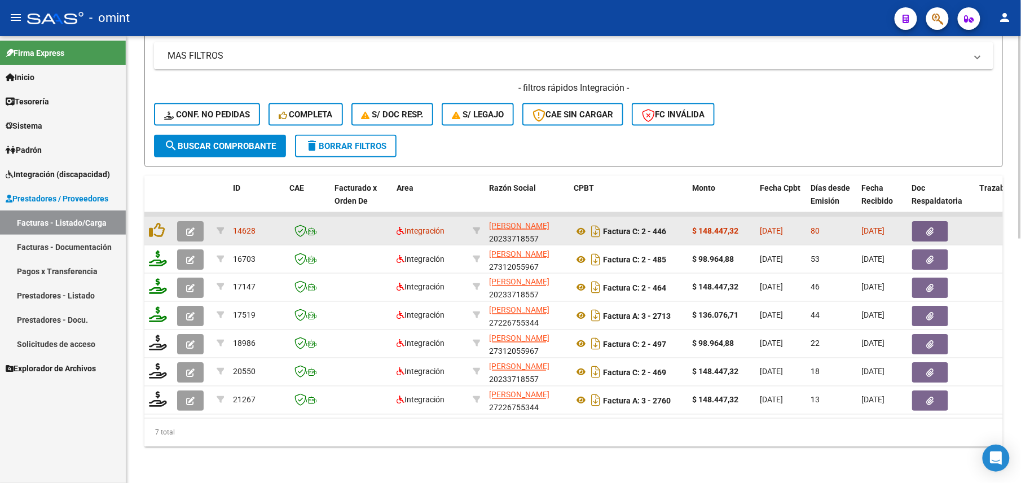
click at [187, 227] on icon "button" at bounding box center [190, 231] width 8 height 8
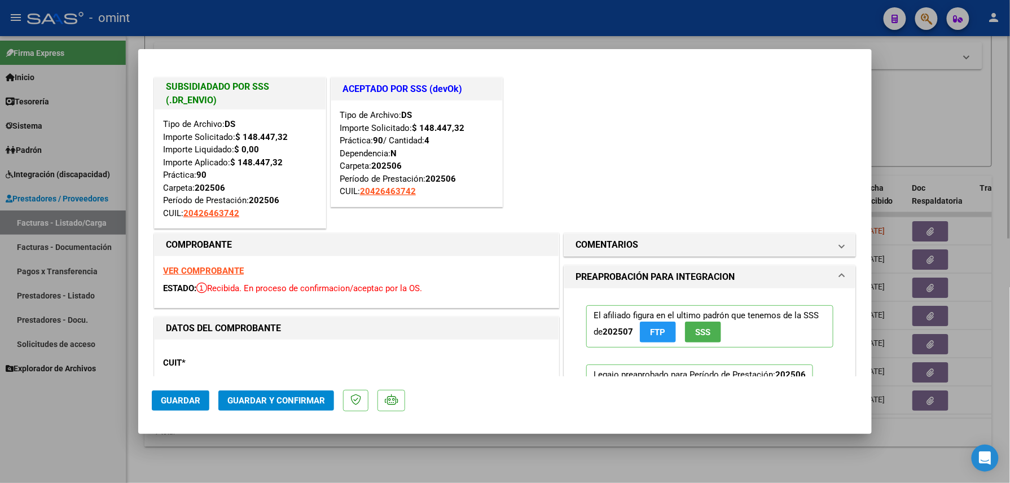
drag, startPoint x: 398, startPoint y: 454, endPoint x: 386, endPoint y: 458, distance: 13.0
click at [397, 455] on div at bounding box center [505, 241] width 1010 height 483
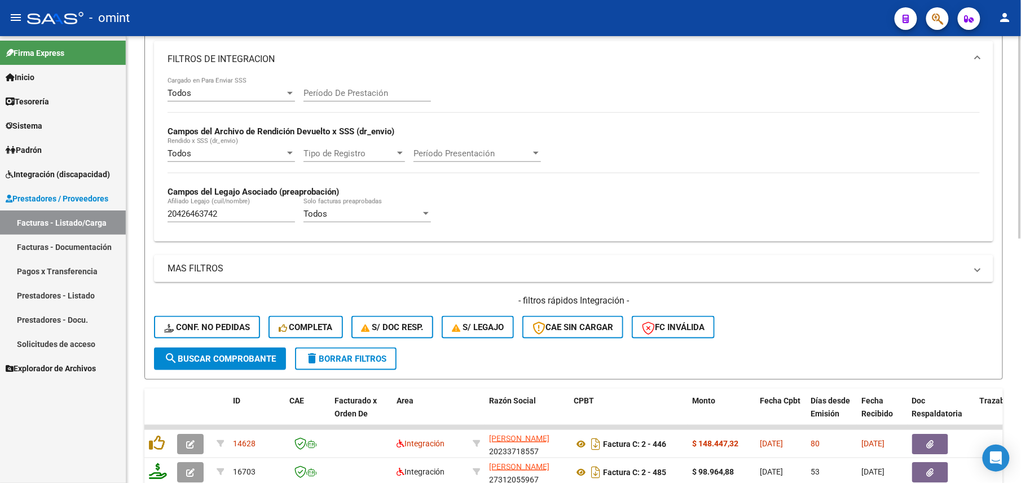
scroll to position [163, 0]
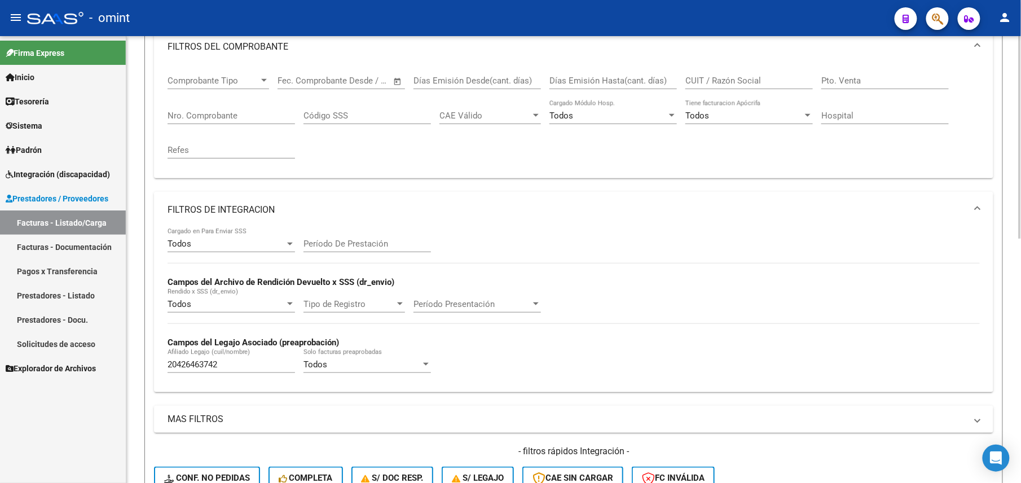
click at [718, 81] on input "CUIT / Razón Social" at bounding box center [748, 81] width 127 height 10
paste input "27226755344"
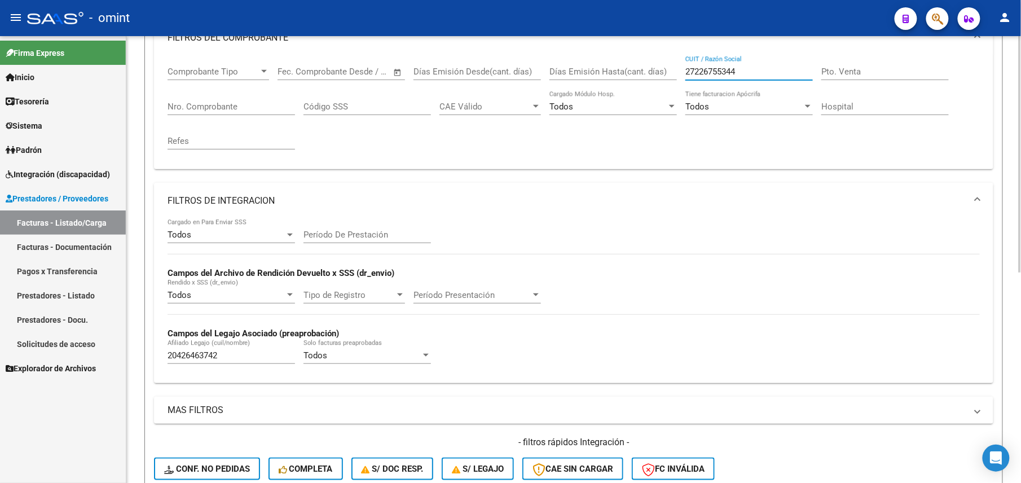
scroll to position [97, 0]
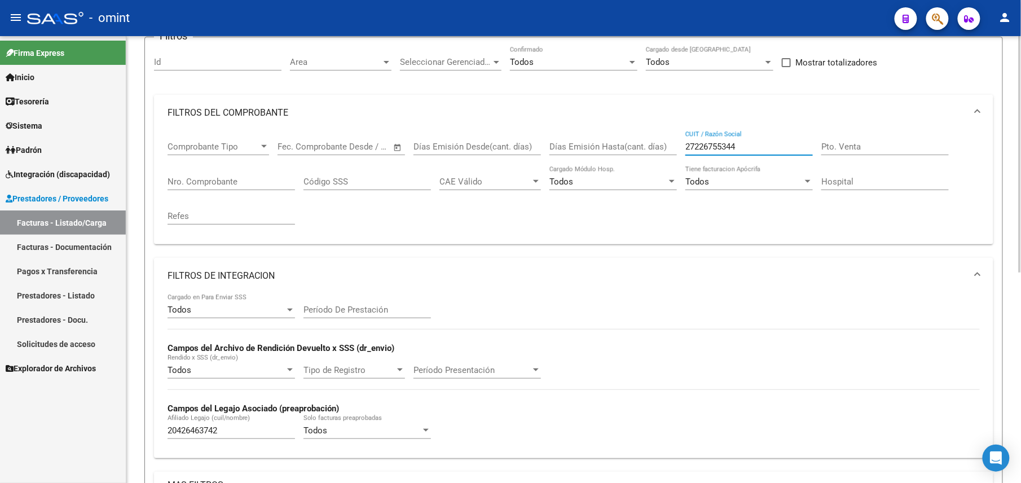
drag, startPoint x: 749, startPoint y: 144, endPoint x: 670, endPoint y: 145, distance: 79.0
click at [670, 145] on div "Comprobante Tipo Comprobante Tipo Fecha inicio – Fecha fin Fec. Comprobante Des…" at bounding box center [574, 183] width 812 height 104
paste input "0233718557"
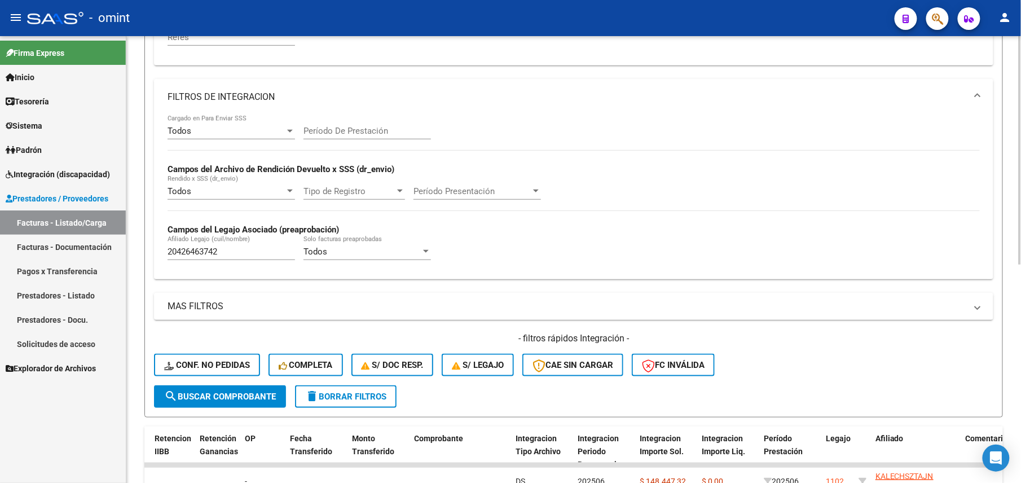
scroll to position [125, 0]
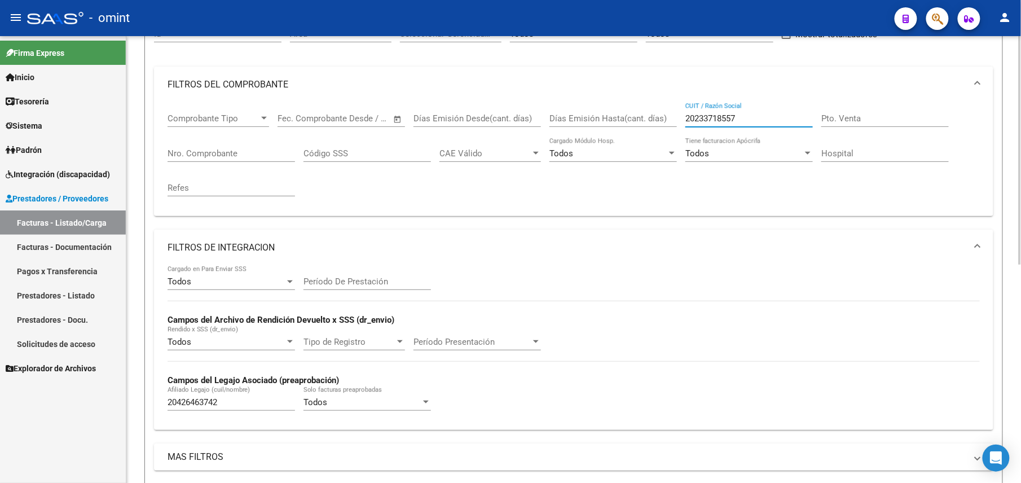
drag, startPoint x: 738, startPoint y: 118, endPoint x: 666, endPoint y: 107, distance: 72.5
click at [666, 107] on div "Comprobante Tipo Comprobante Tipo Fecha inicio – Fecha fin Fec. Comprobante Des…" at bounding box center [574, 155] width 812 height 104
paste input "731205596"
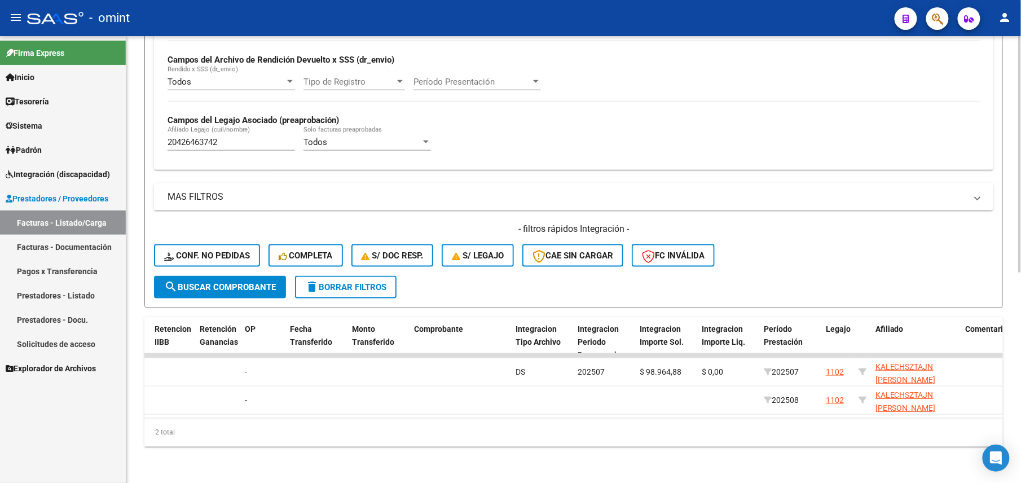
type input "27312055967"
